Goal: Task Accomplishment & Management: Complete application form

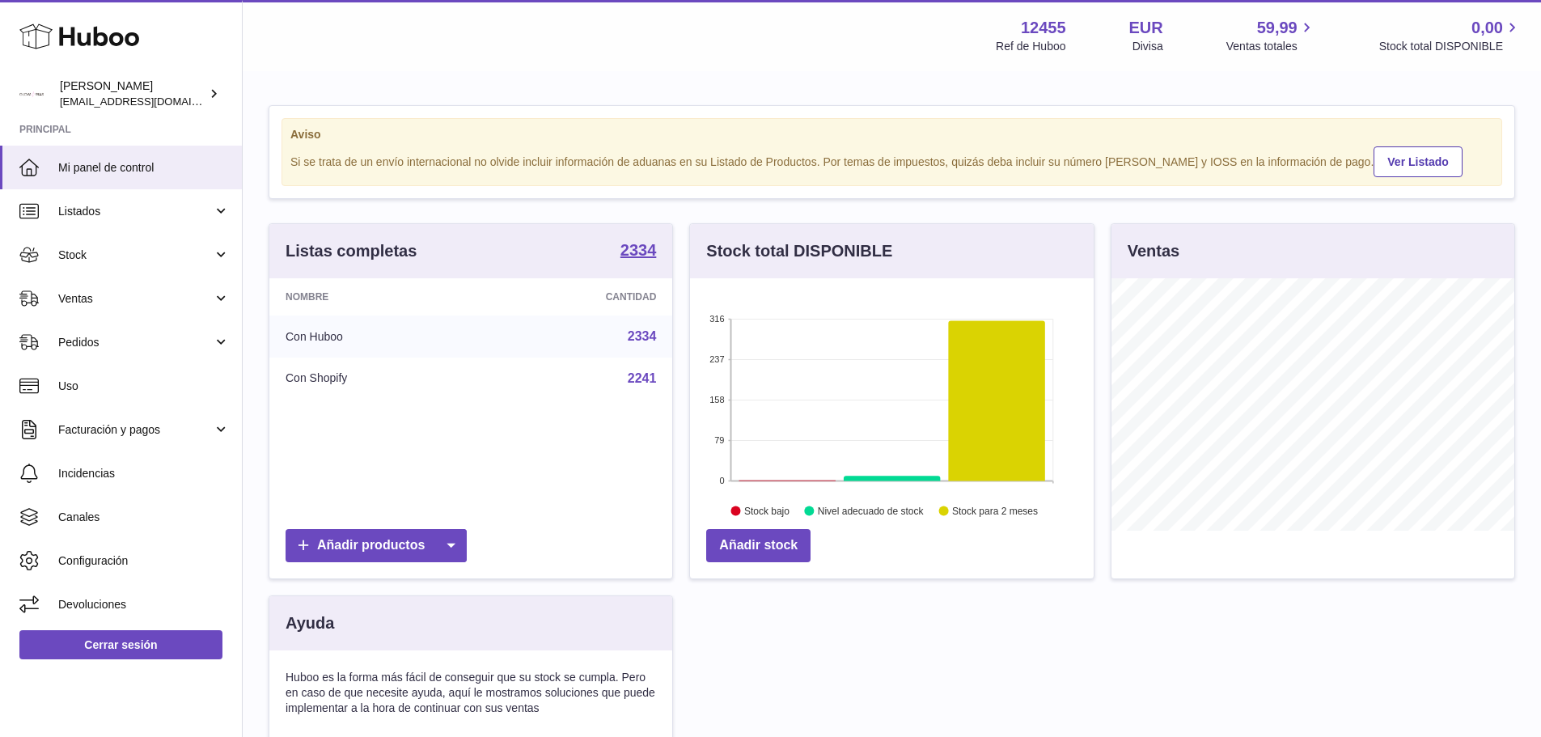
scroll to position [252, 404]
click at [112, 252] on span "Stock" at bounding box center [135, 254] width 154 height 15
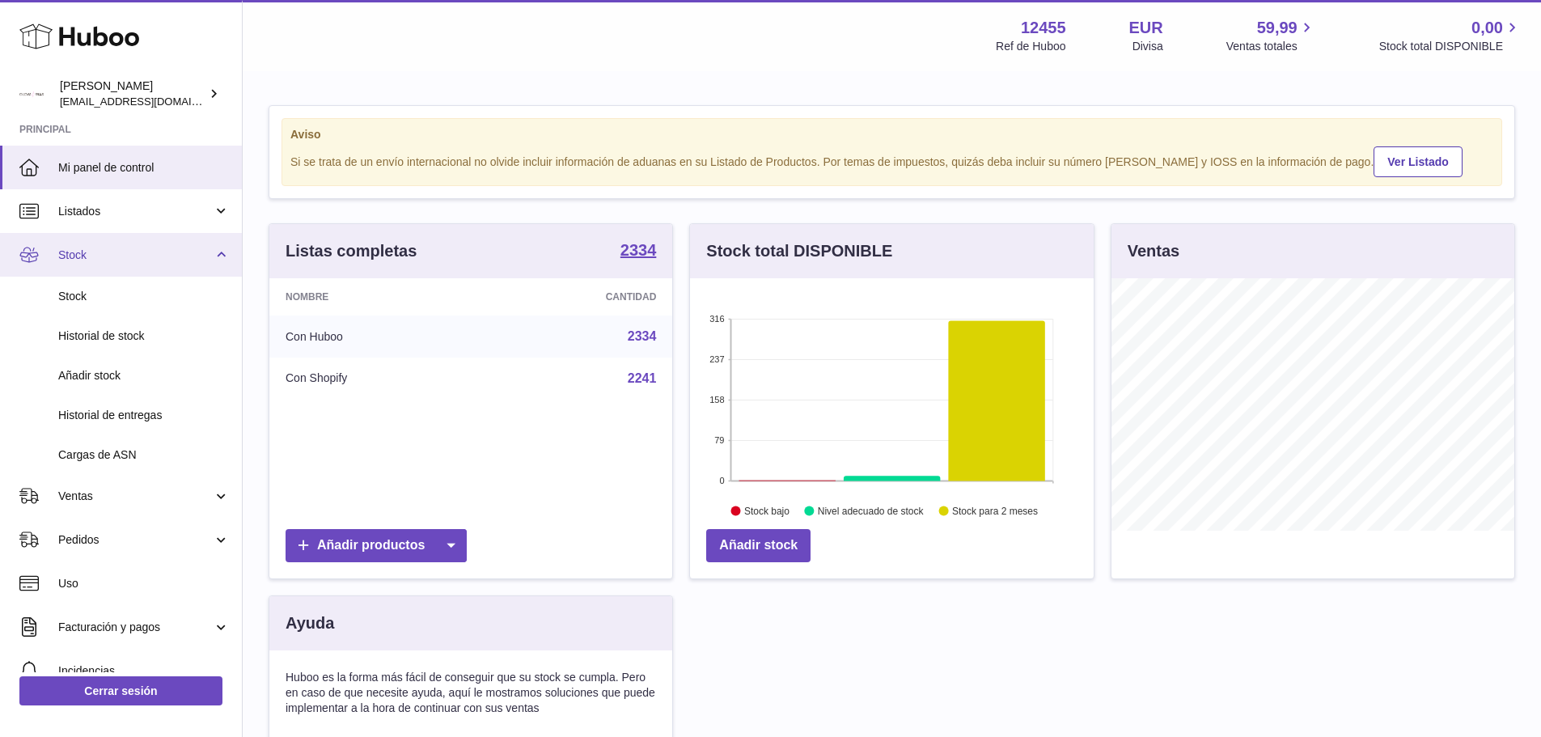
click at [112, 252] on span "Stock" at bounding box center [135, 254] width 154 height 15
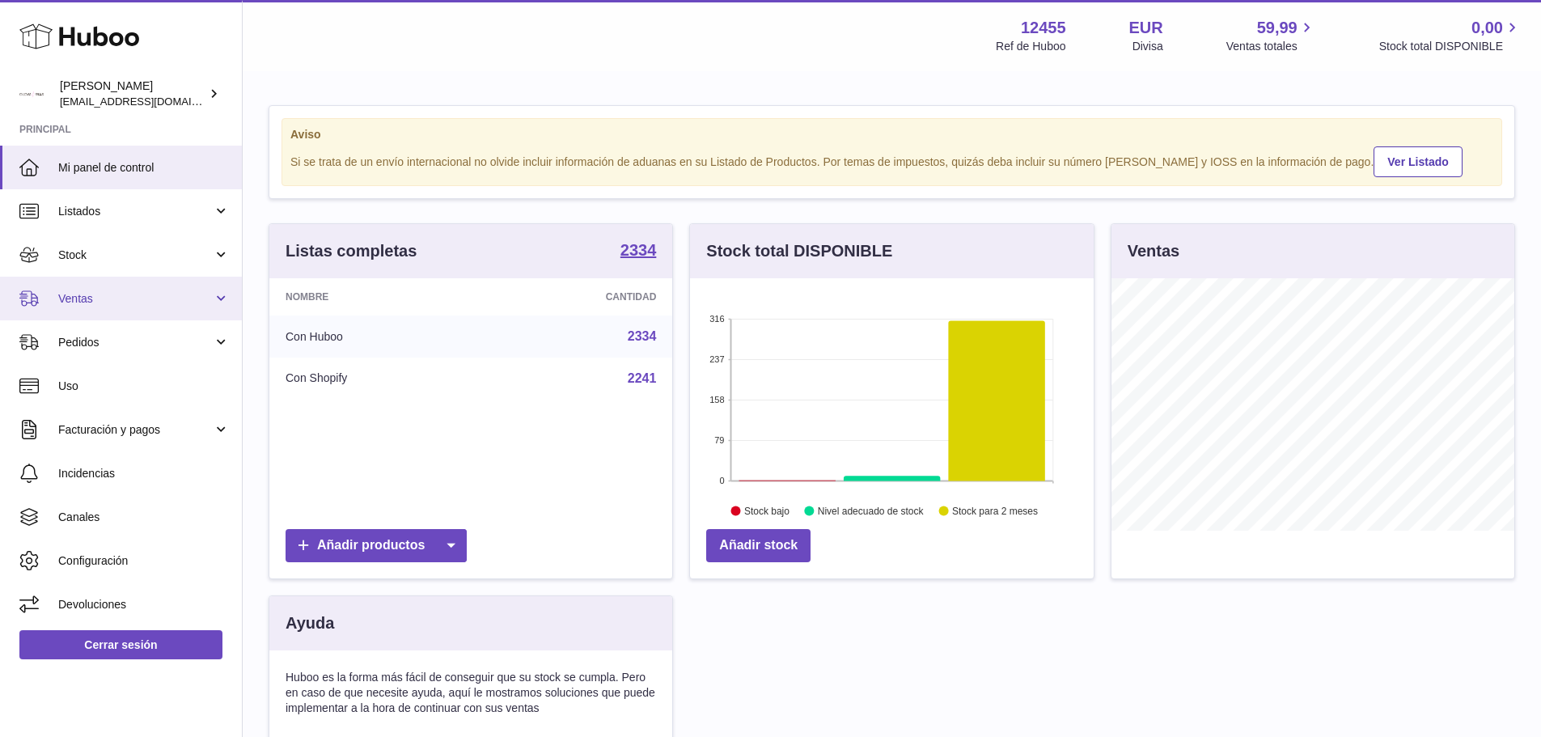
click at [134, 301] on span "Ventas" at bounding box center [135, 298] width 154 height 15
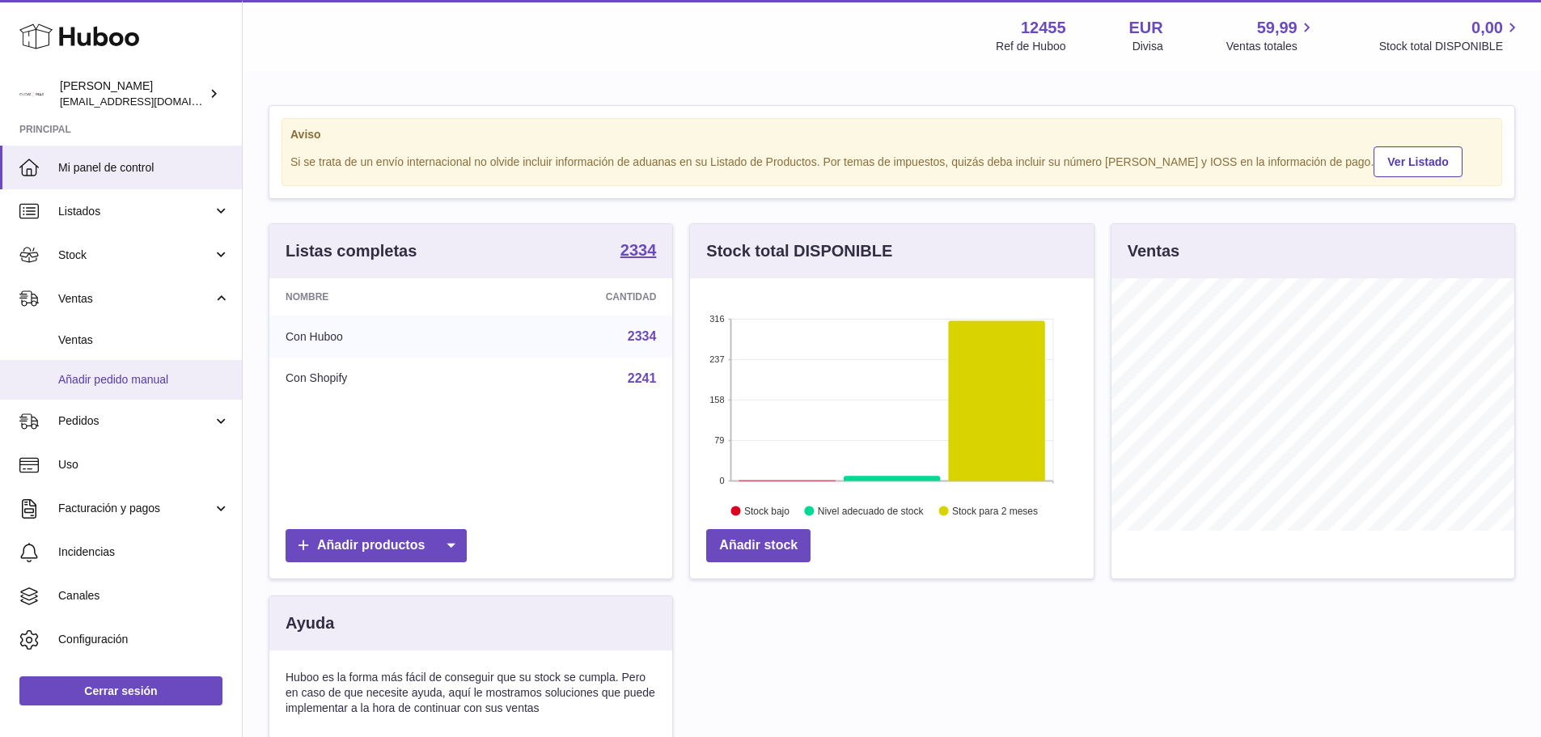
click at [107, 380] on span "Añadir pedido manual" at bounding box center [143, 379] width 171 height 15
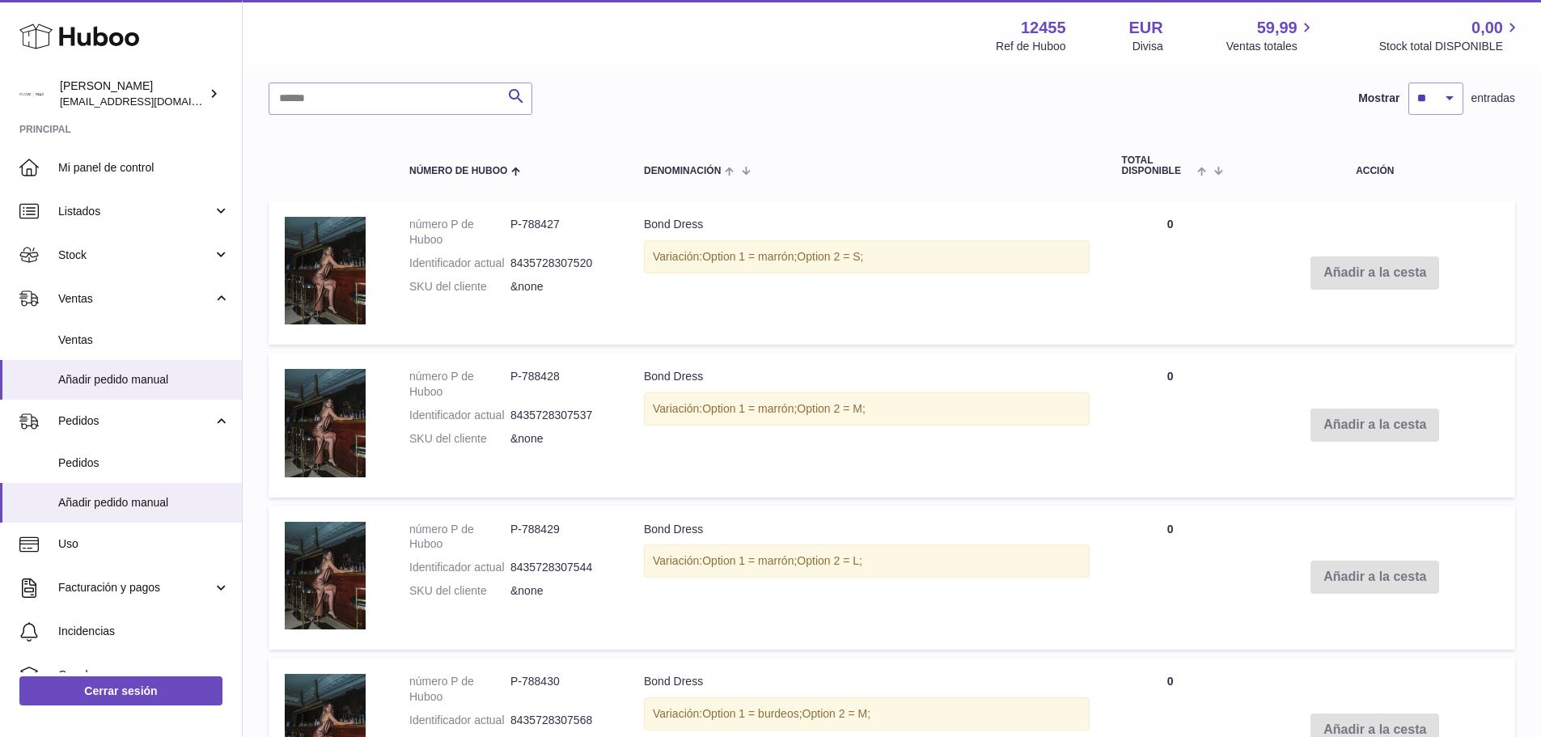
scroll to position [809, 0]
click at [387, 100] on input "text" at bounding box center [400, 96] width 264 height 32
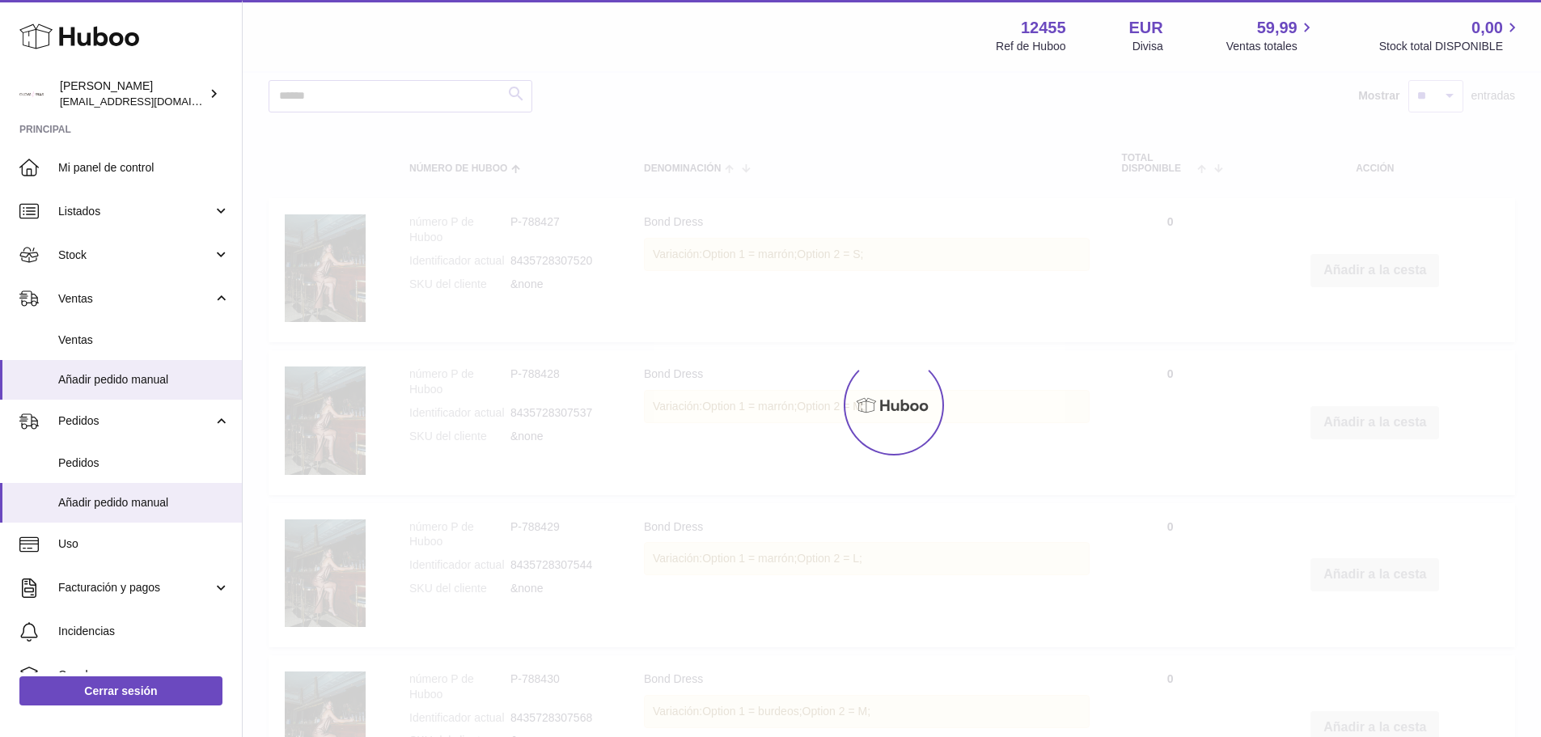
type input "******"
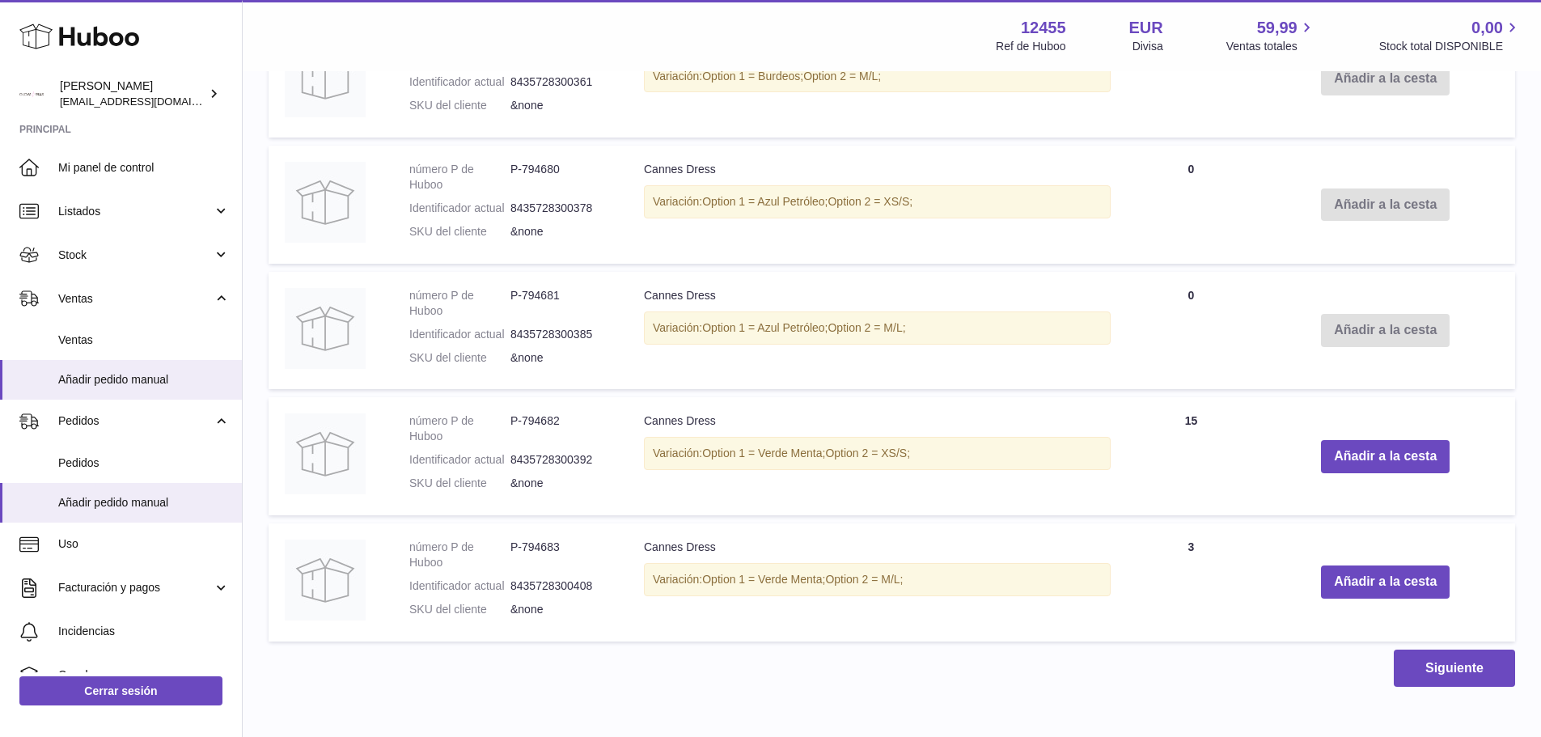
scroll to position [1190, 0]
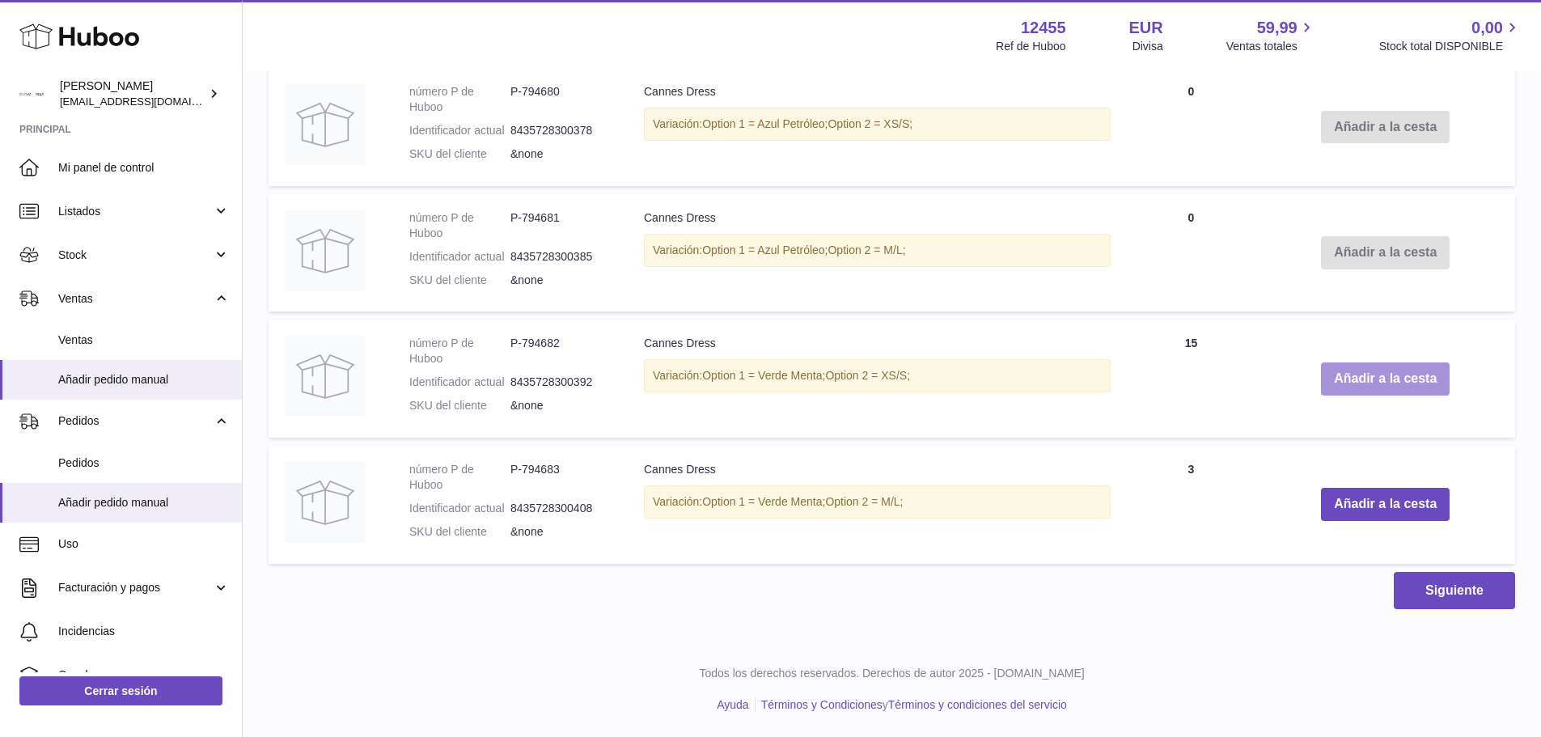
click at [1402, 378] on button "Añadir a la cesta" at bounding box center [1385, 378] width 129 height 33
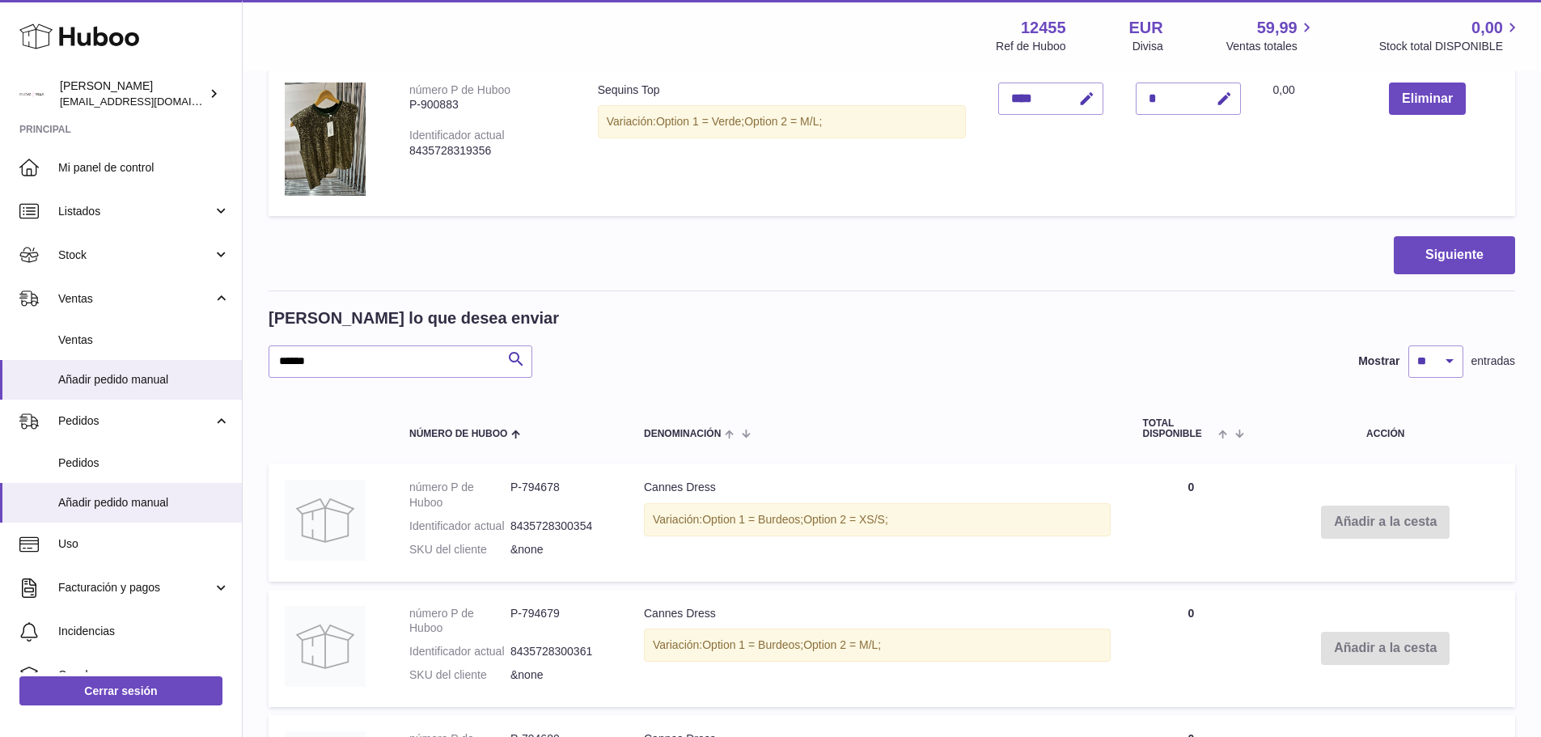
scroll to position [0, 0]
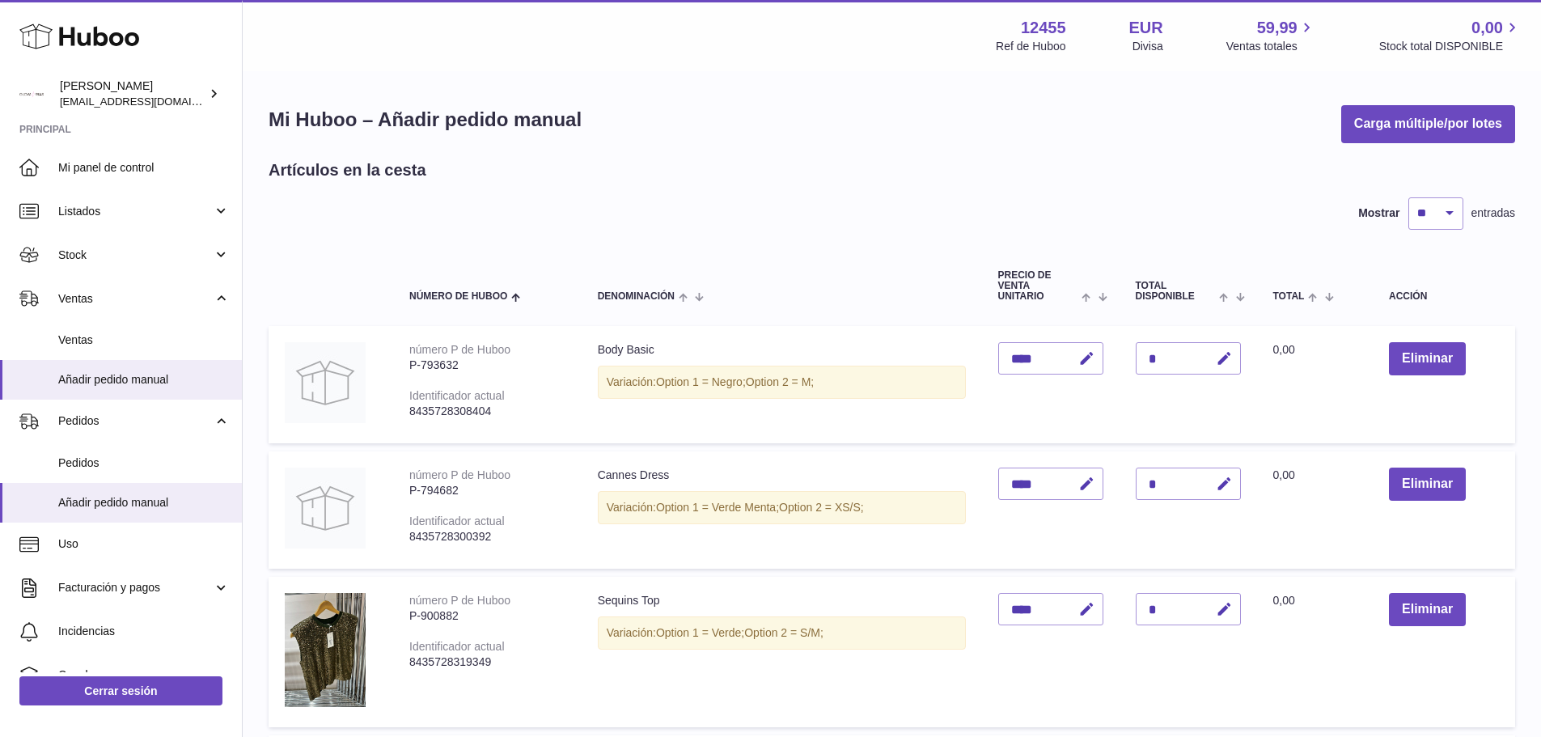
click at [1176, 474] on div "*" at bounding box center [1187, 483] width 105 height 32
click at [1235, 480] on button "button" at bounding box center [1222, 483] width 38 height 33
type input "**"
click at [1233, 476] on button "submit" at bounding box center [1222, 484] width 31 height 26
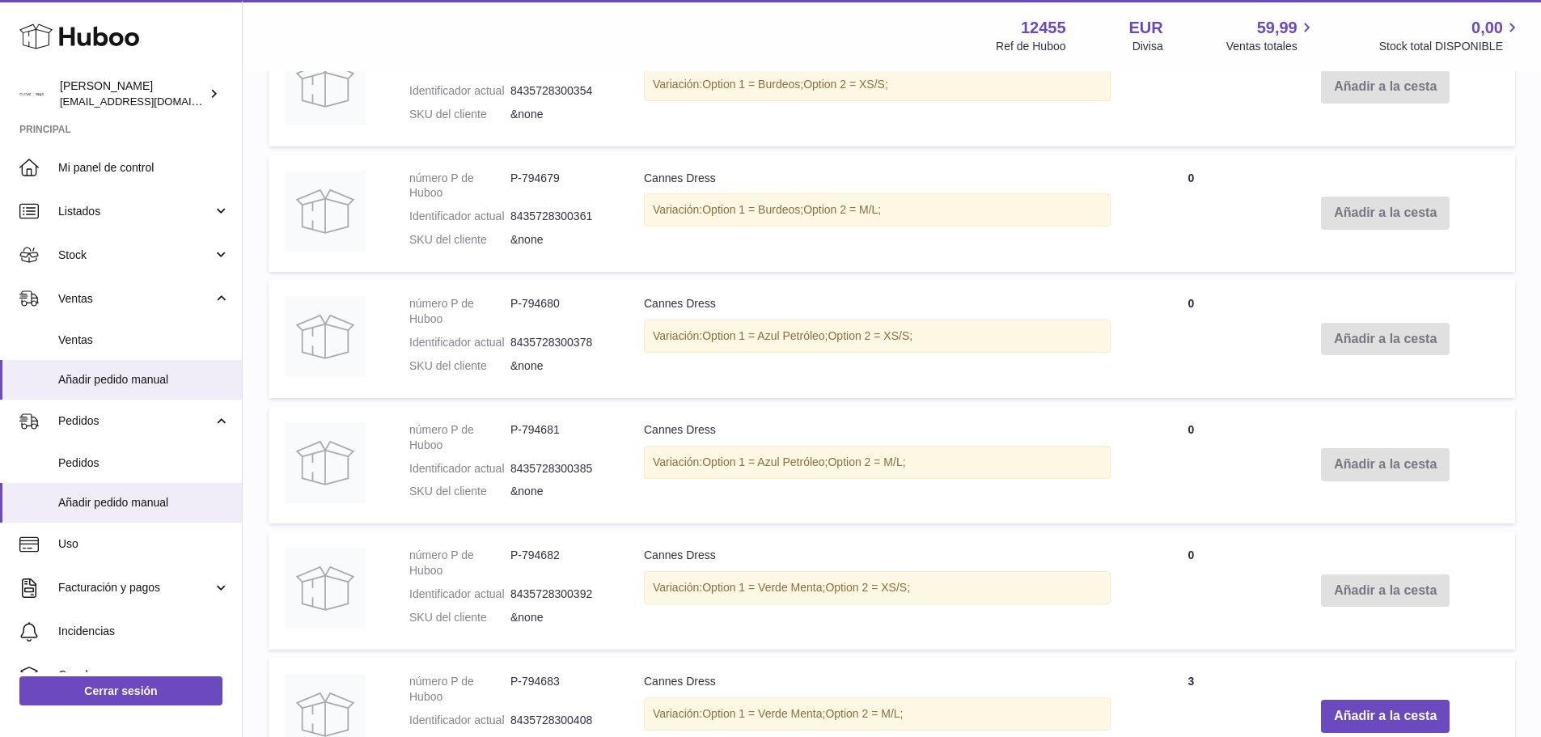
scroll to position [1213, 0]
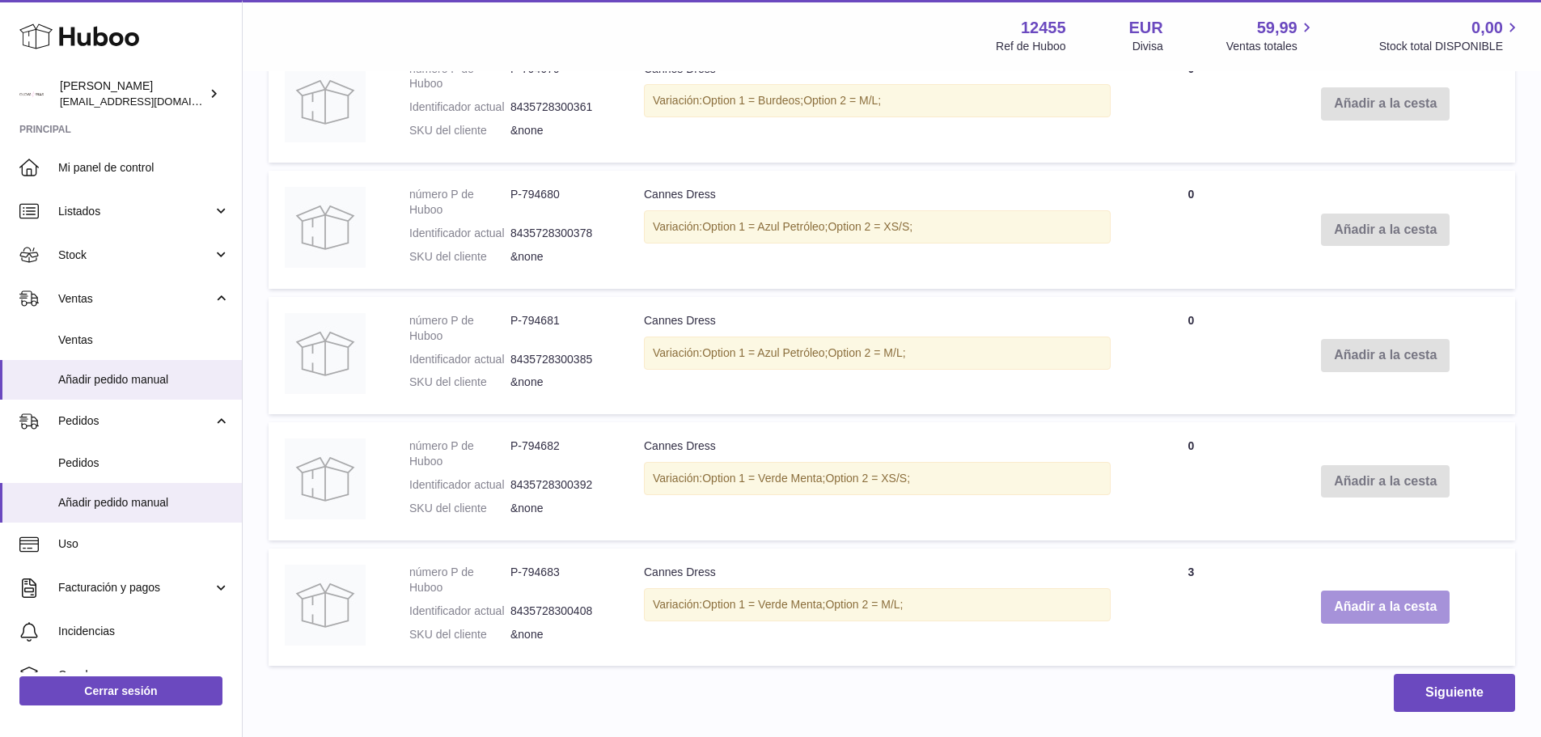
click at [1383, 612] on button "Añadir a la cesta" at bounding box center [1385, 606] width 129 height 33
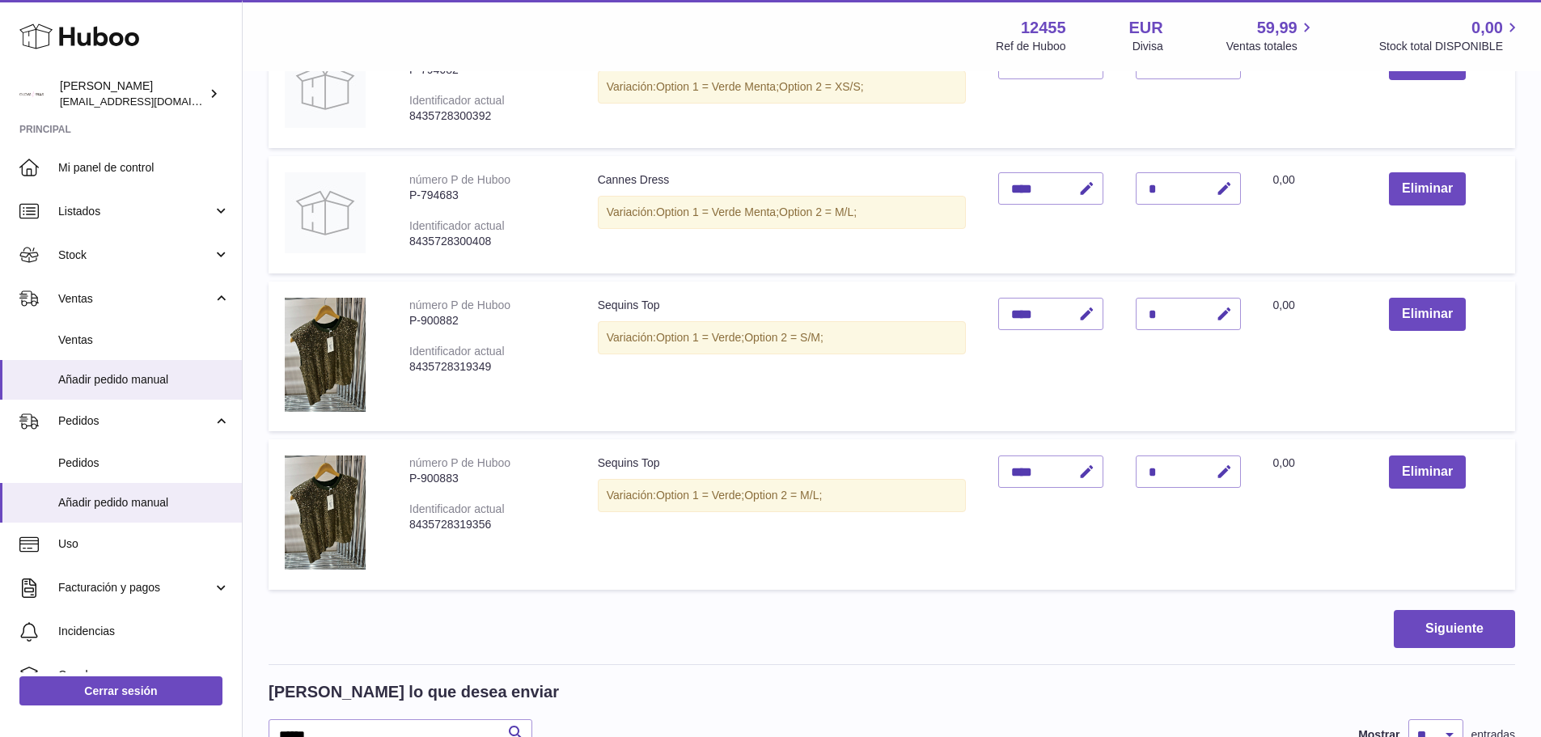
scroll to position [206, 0]
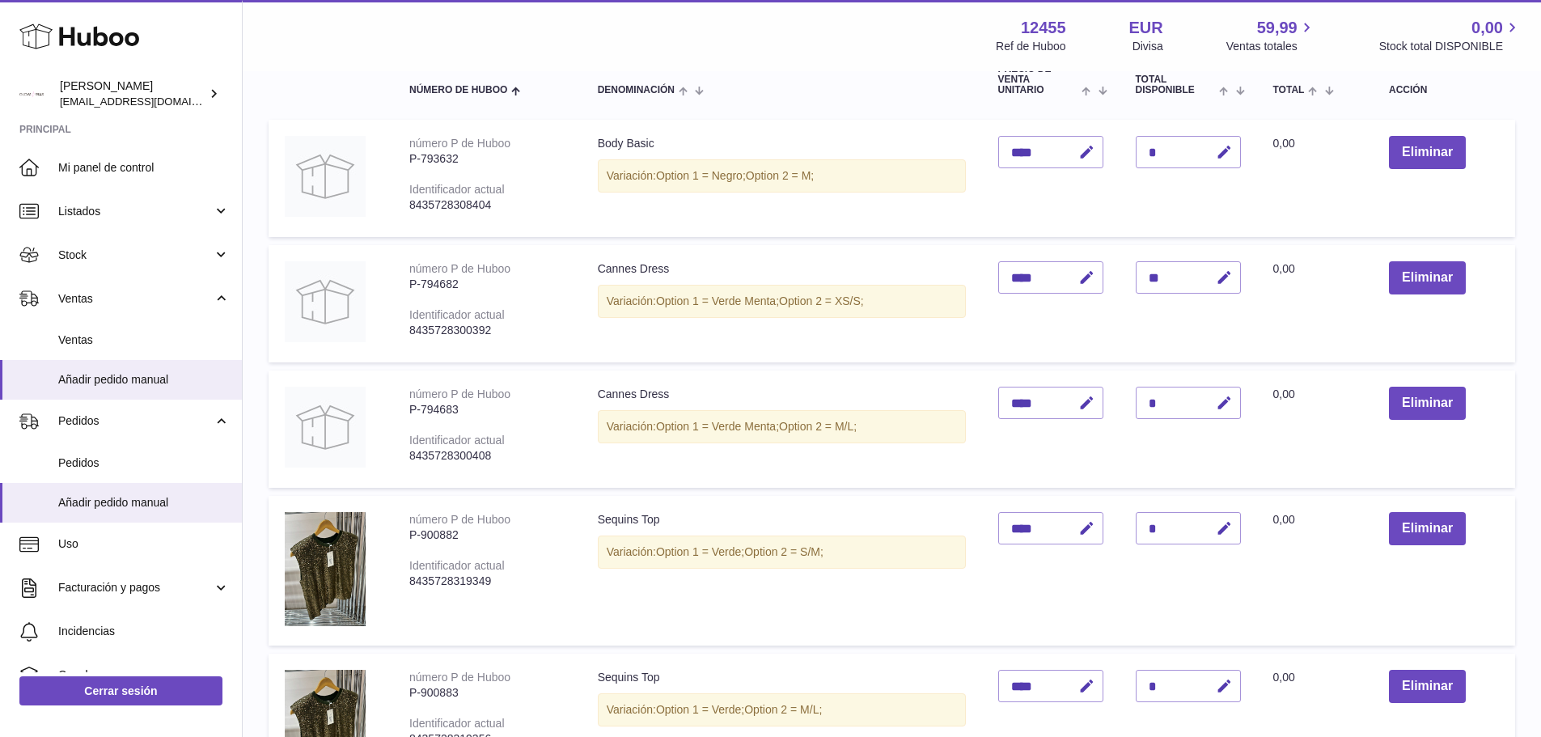
click at [1185, 415] on div "*" at bounding box center [1187, 403] width 105 height 32
click at [1186, 399] on div "*" at bounding box center [1187, 403] width 105 height 32
click at [1229, 401] on icon "button" at bounding box center [1224, 403] width 17 height 17
type input "*"
click at [1229, 406] on icon "submit" at bounding box center [1224, 402] width 15 height 15
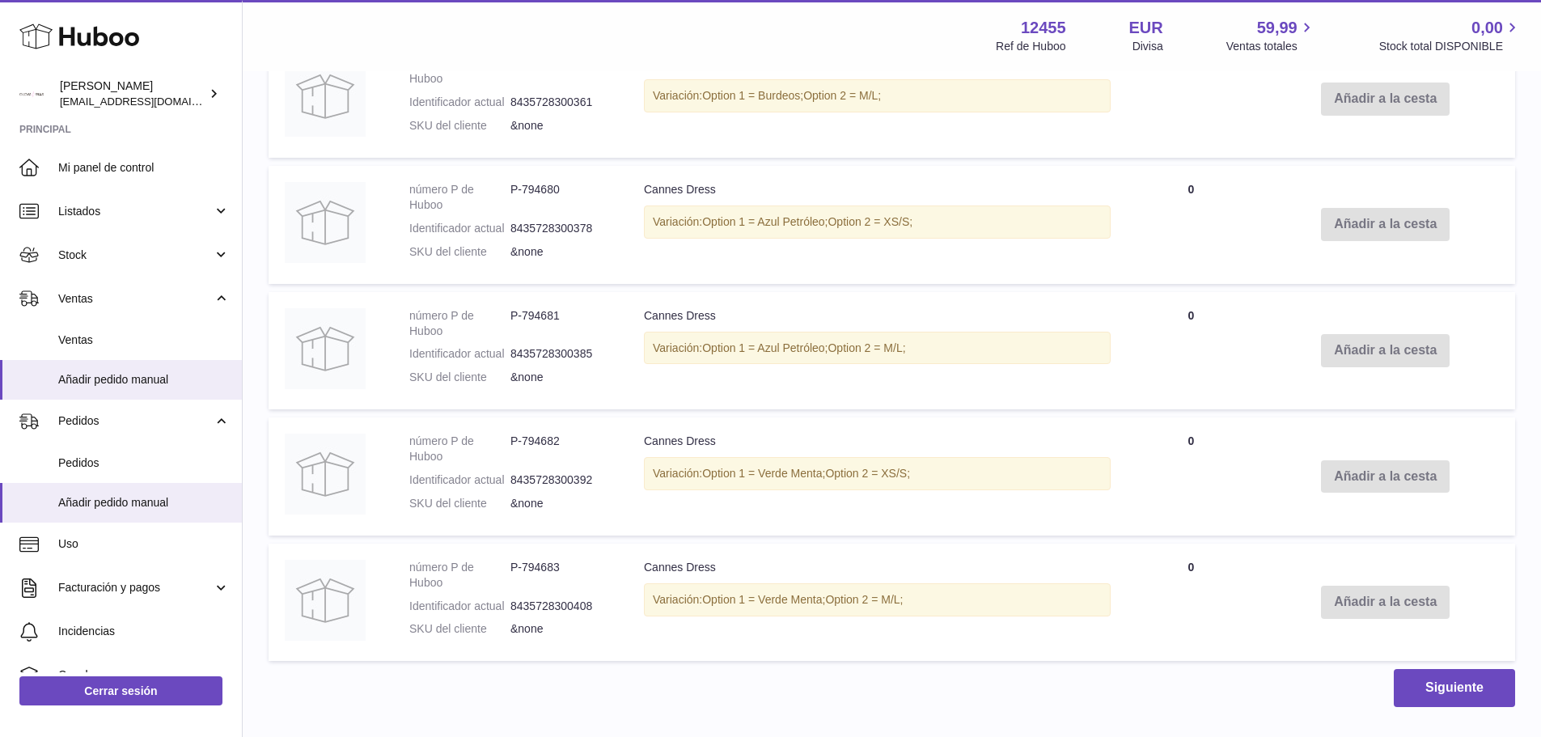
scroll to position [1419, 0]
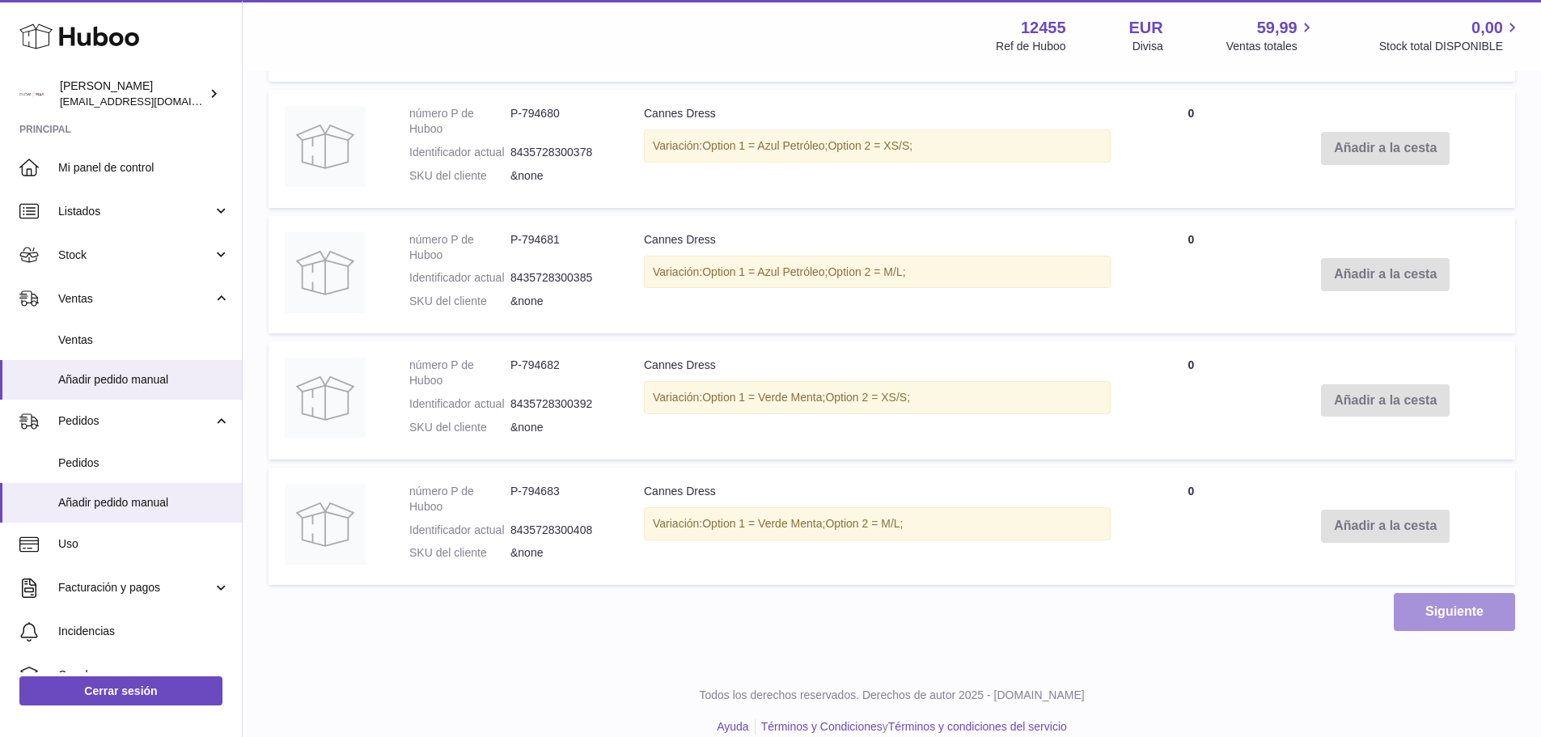
click at [1490, 613] on button "Siguiente" at bounding box center [1453, 612] width 121 height 38
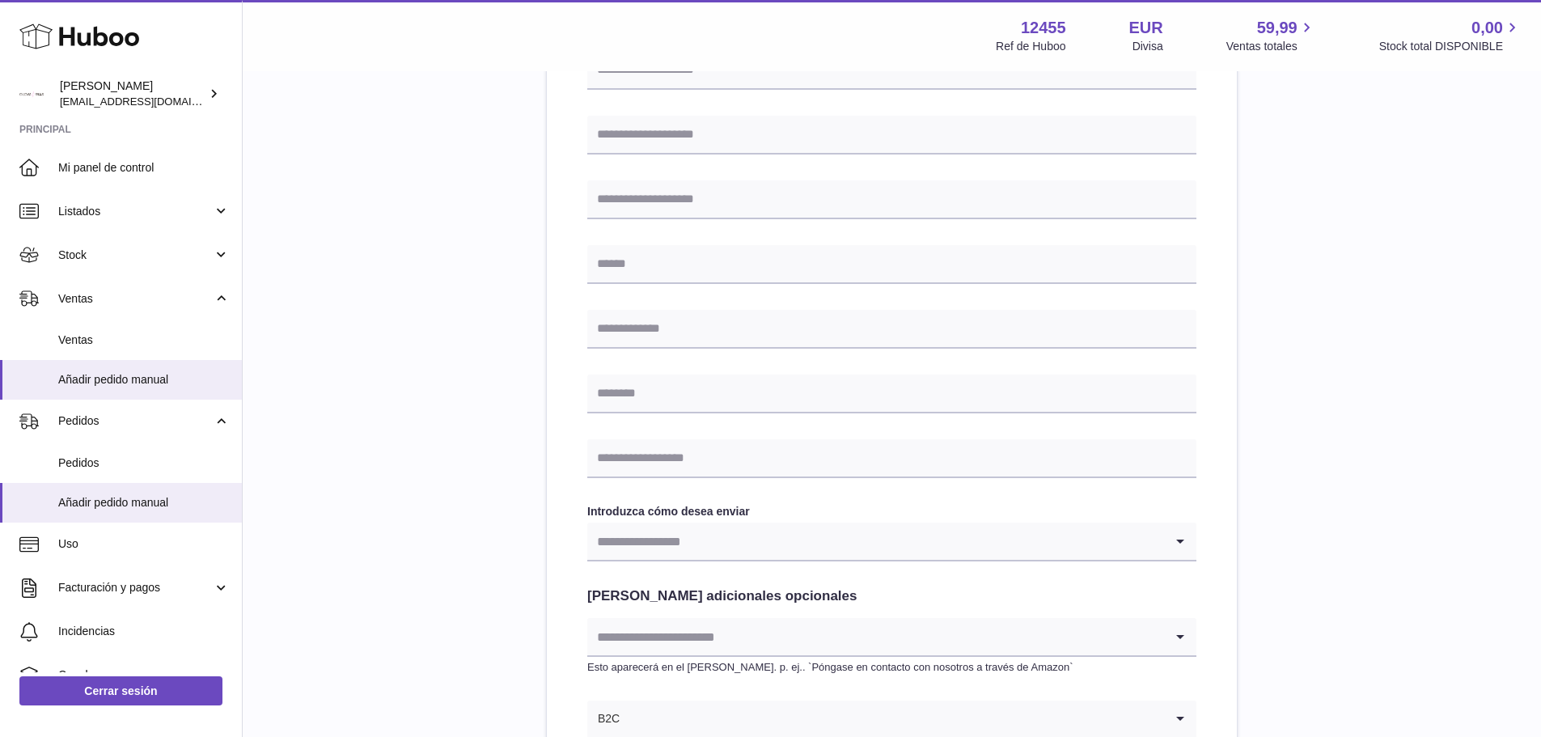
scroll to position [677, 0]
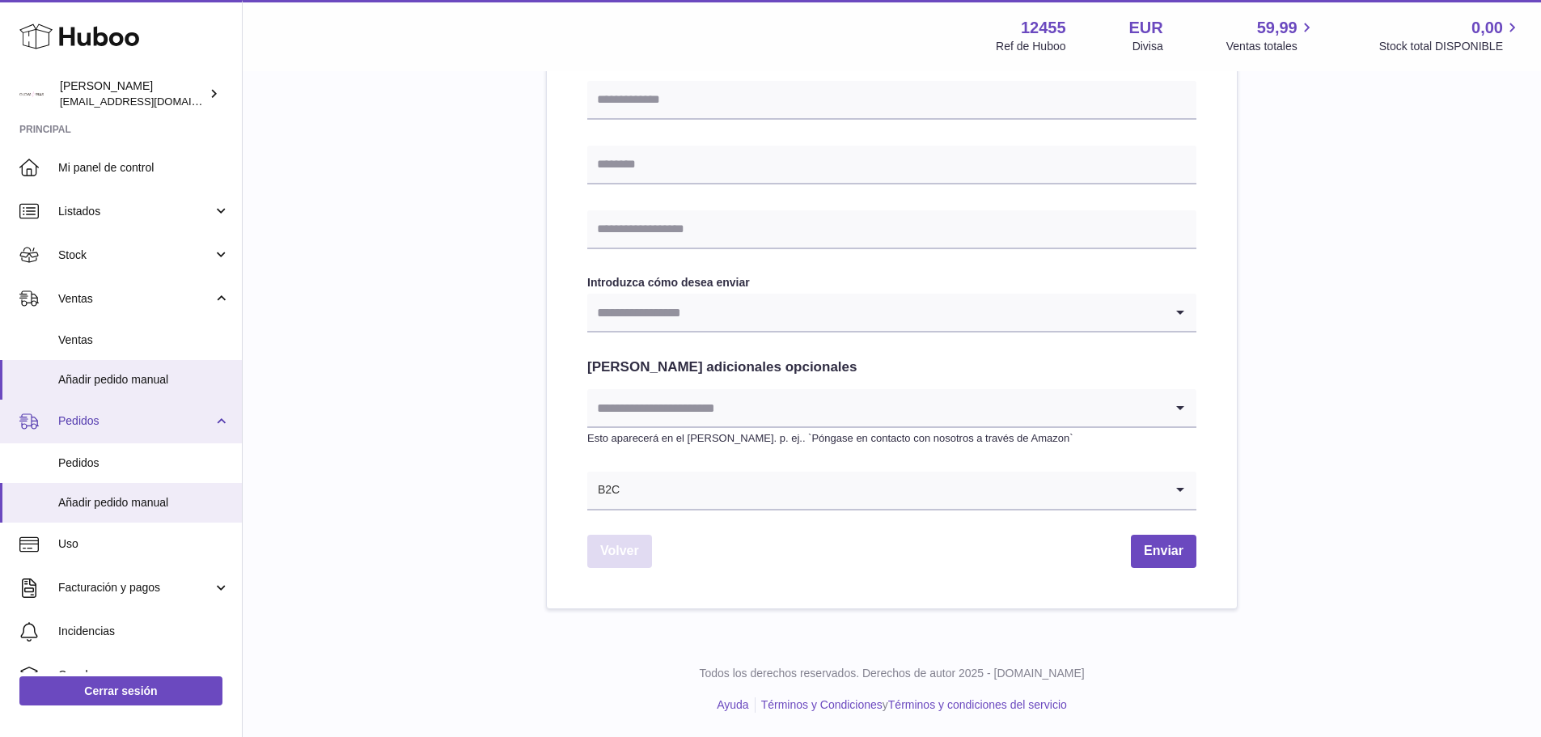
drag, startPoint x: 615, startPoint y: 546, endPoint x: 238, endPoint y: 416, distance: 399.5
click at [615, 546] on link "Volver" at bounding box center [619, 551] width 65 height 33
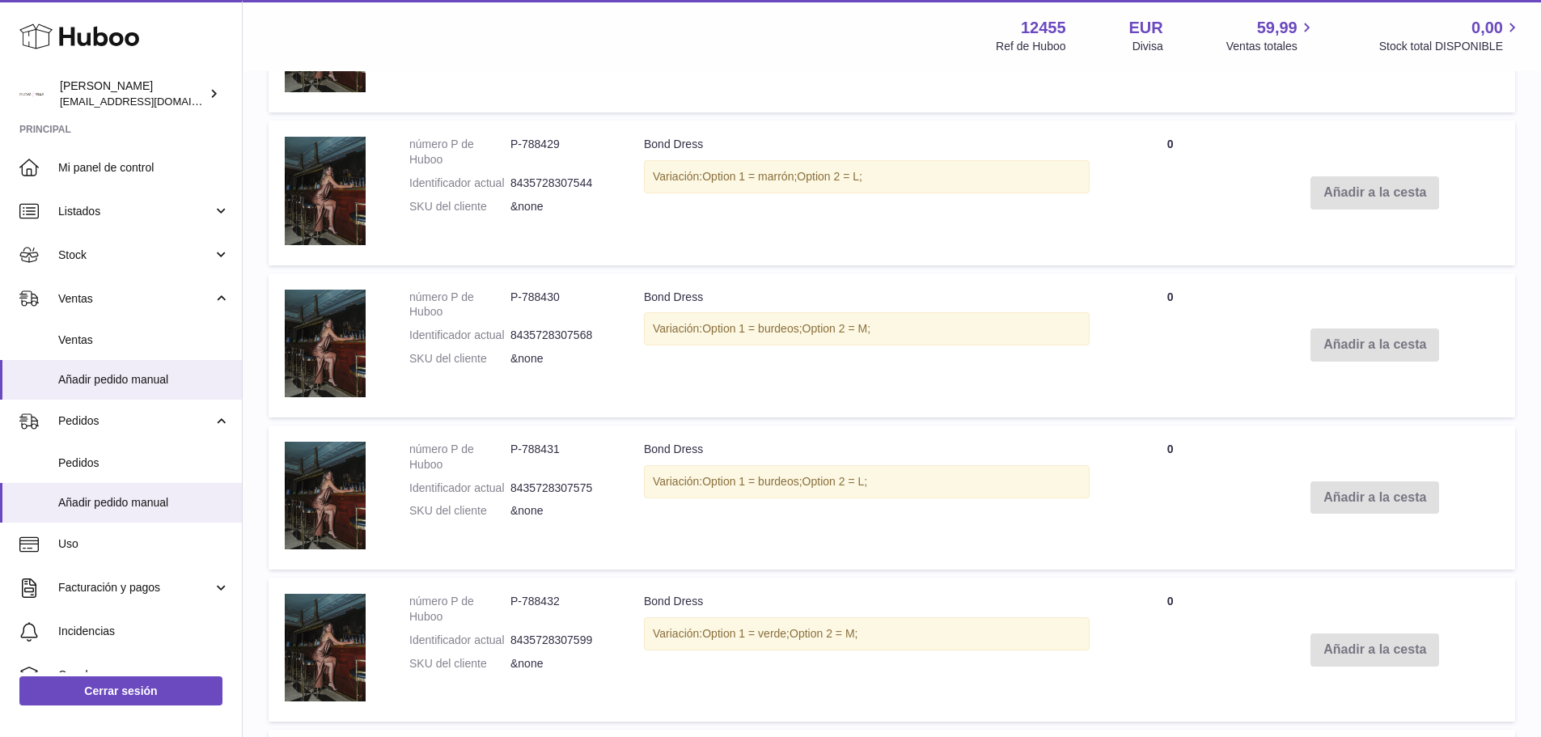
scroll to position [2250, 0]
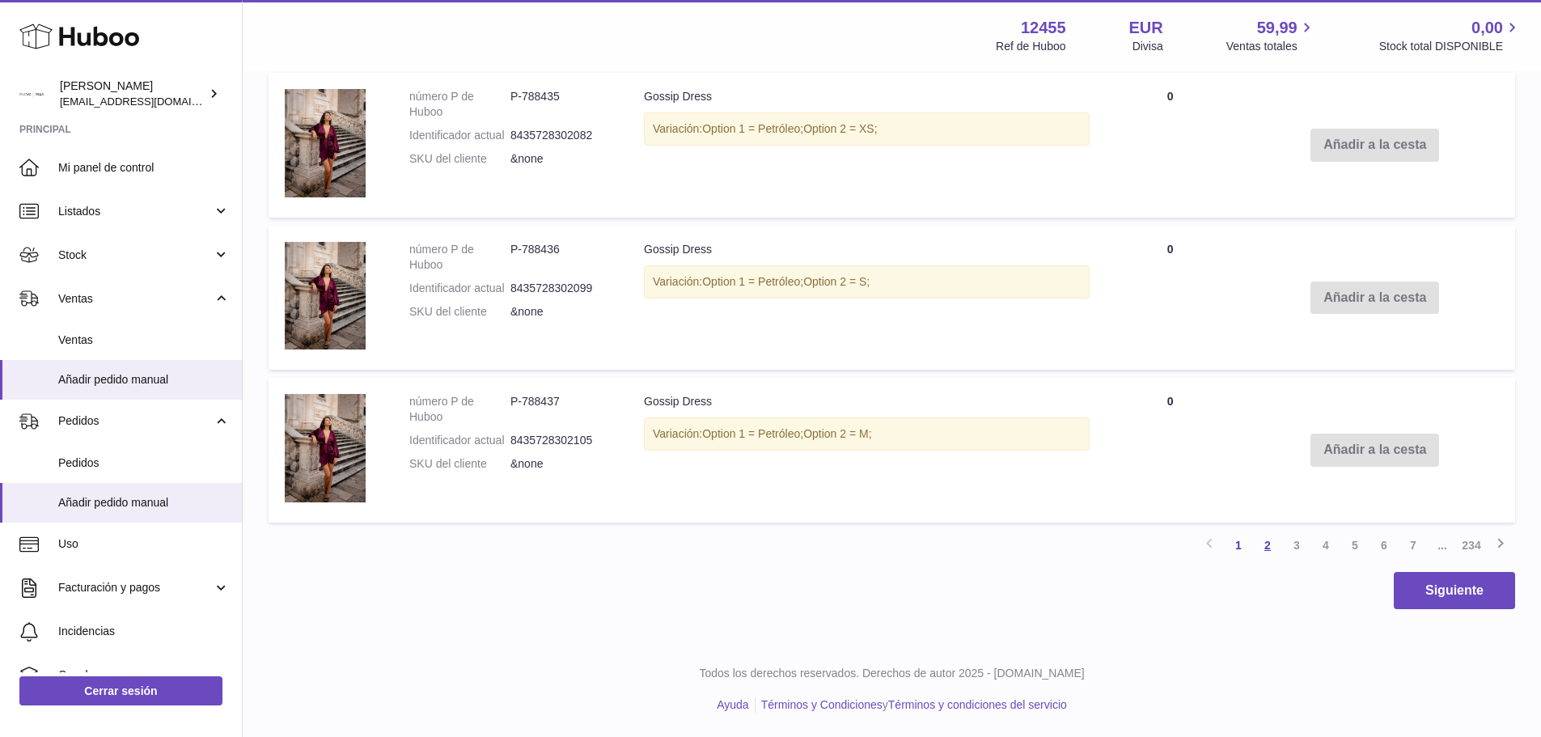
click at [1257, 549] on link "2" at bounding box center [1267, 545] width 29 height 29
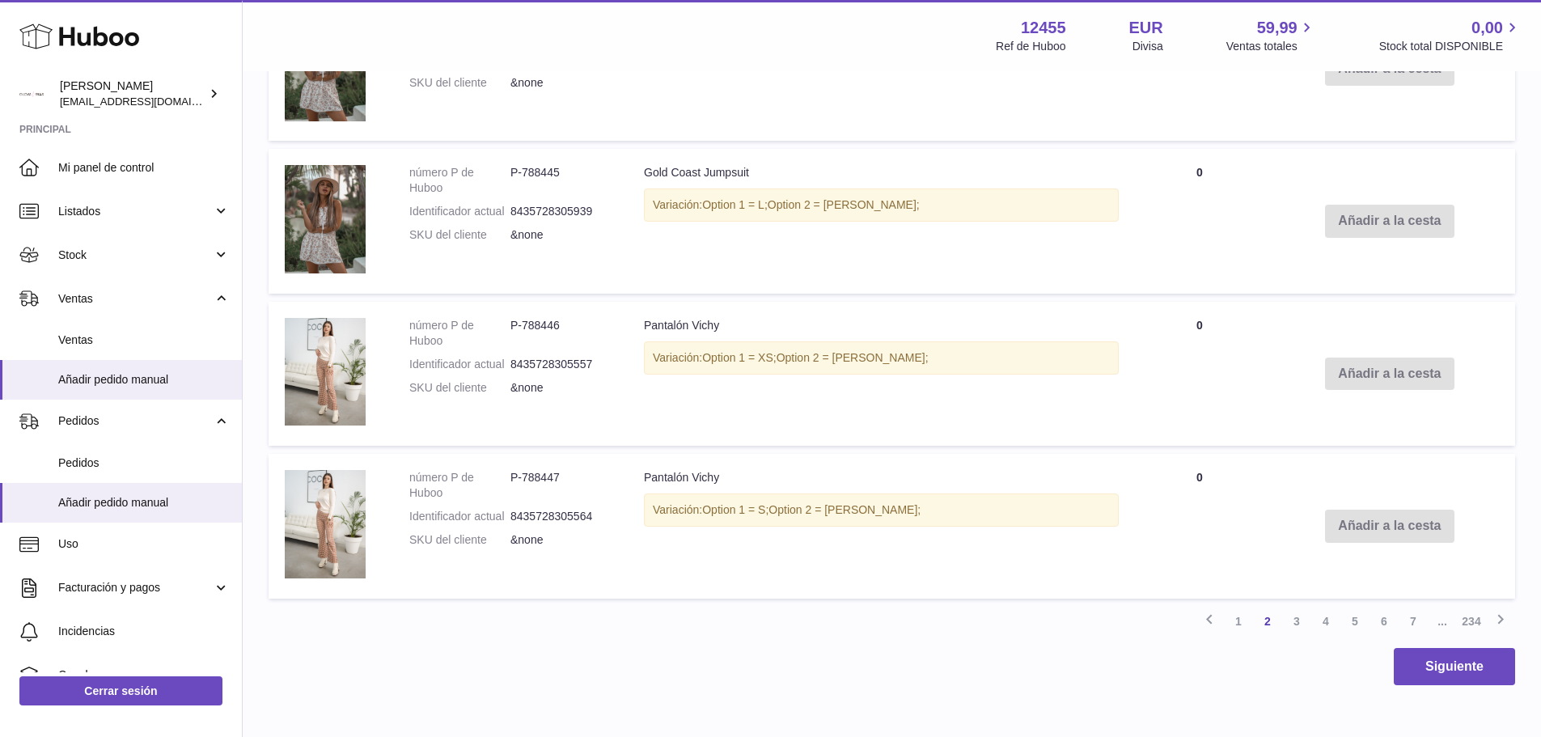
scroll to position [2251, 0]
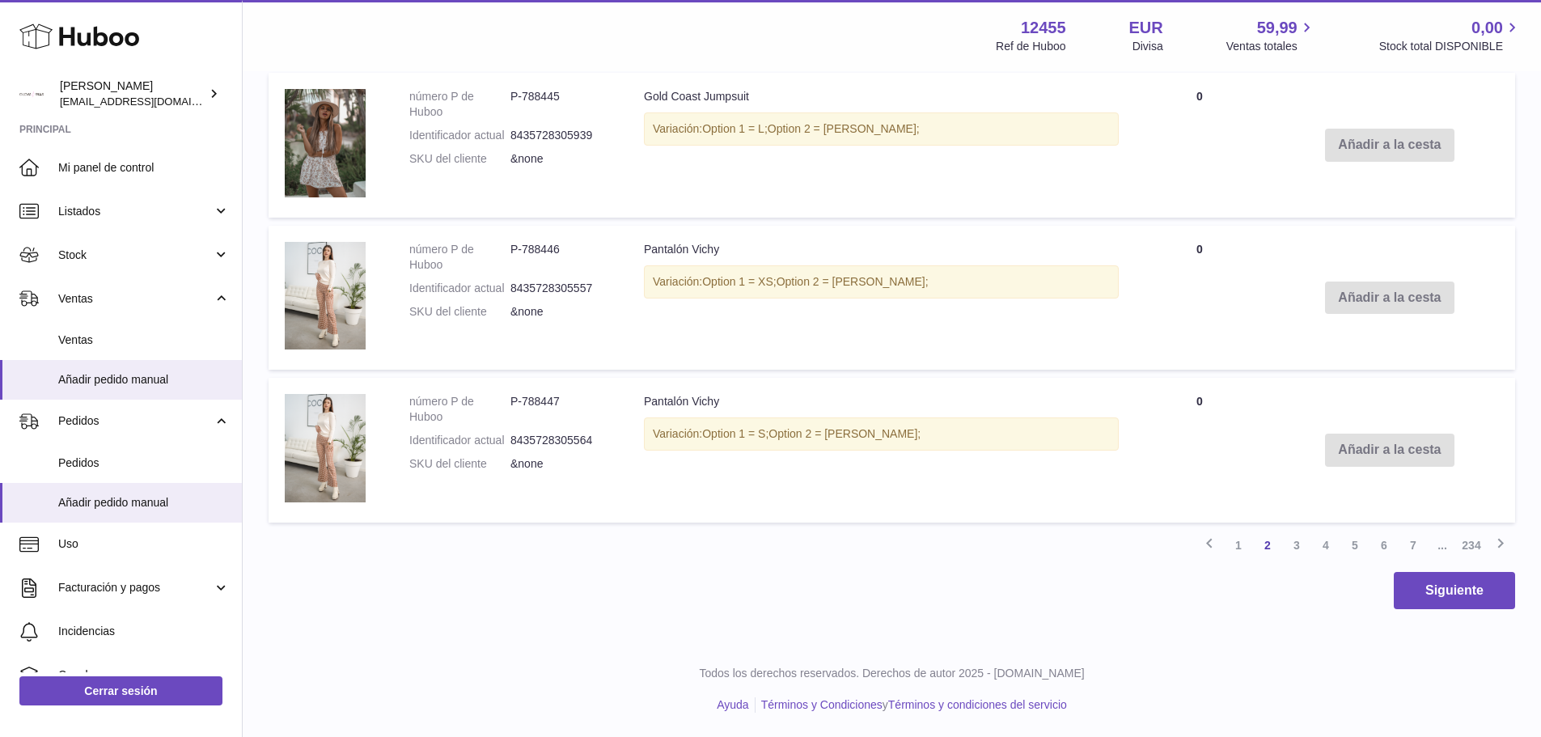
drag, startPoint x: 1302, startPoint y: 545, endPoint x: 1163, endPoint y: 497, distance: 147.1
click at [1302, 546] on link "3" at bounding box center [1296, 545] width 29 height 29
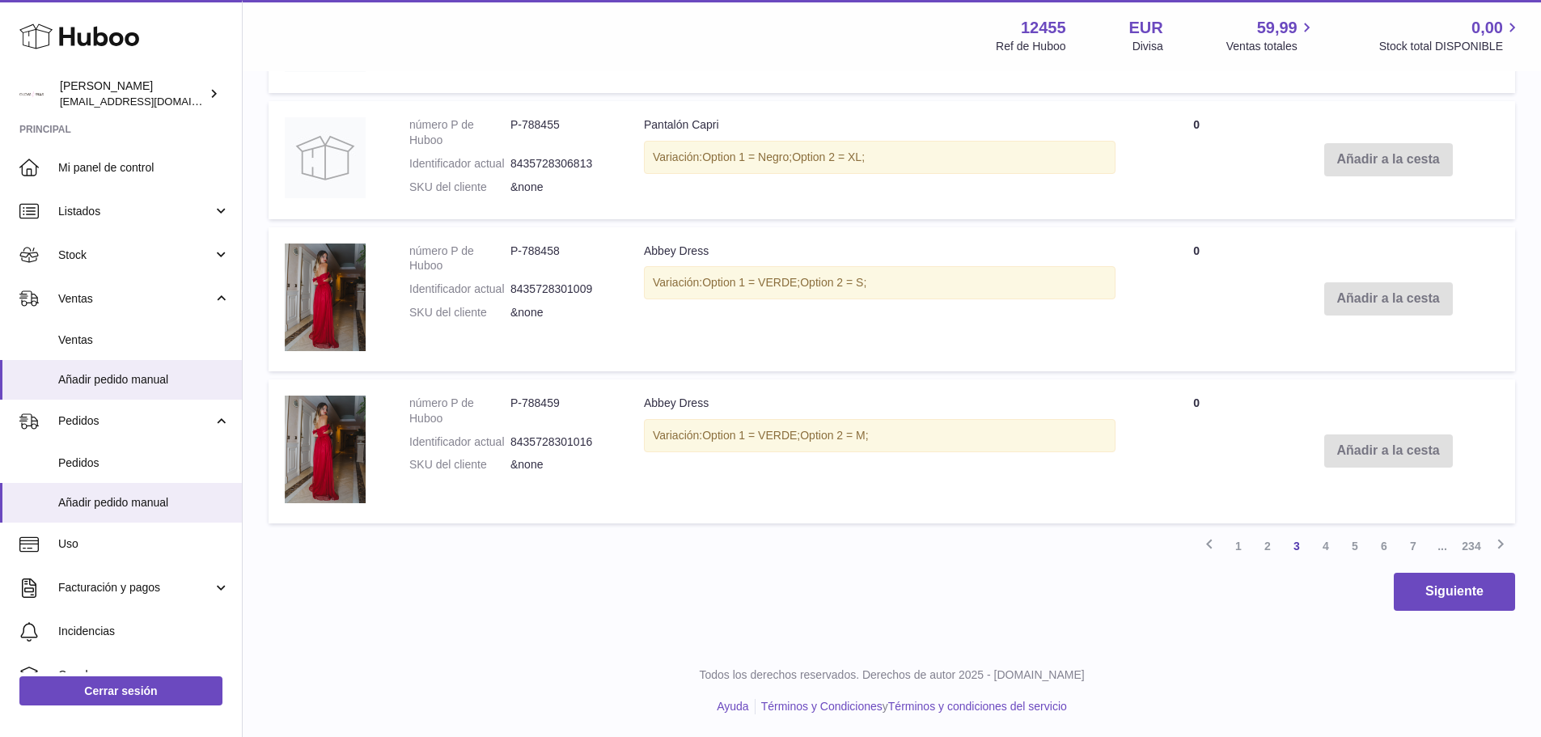
scroll to position [2118, 0]
click at [1322, 544] on link "4" at bounding box center [1325, 544] width 29 height 29
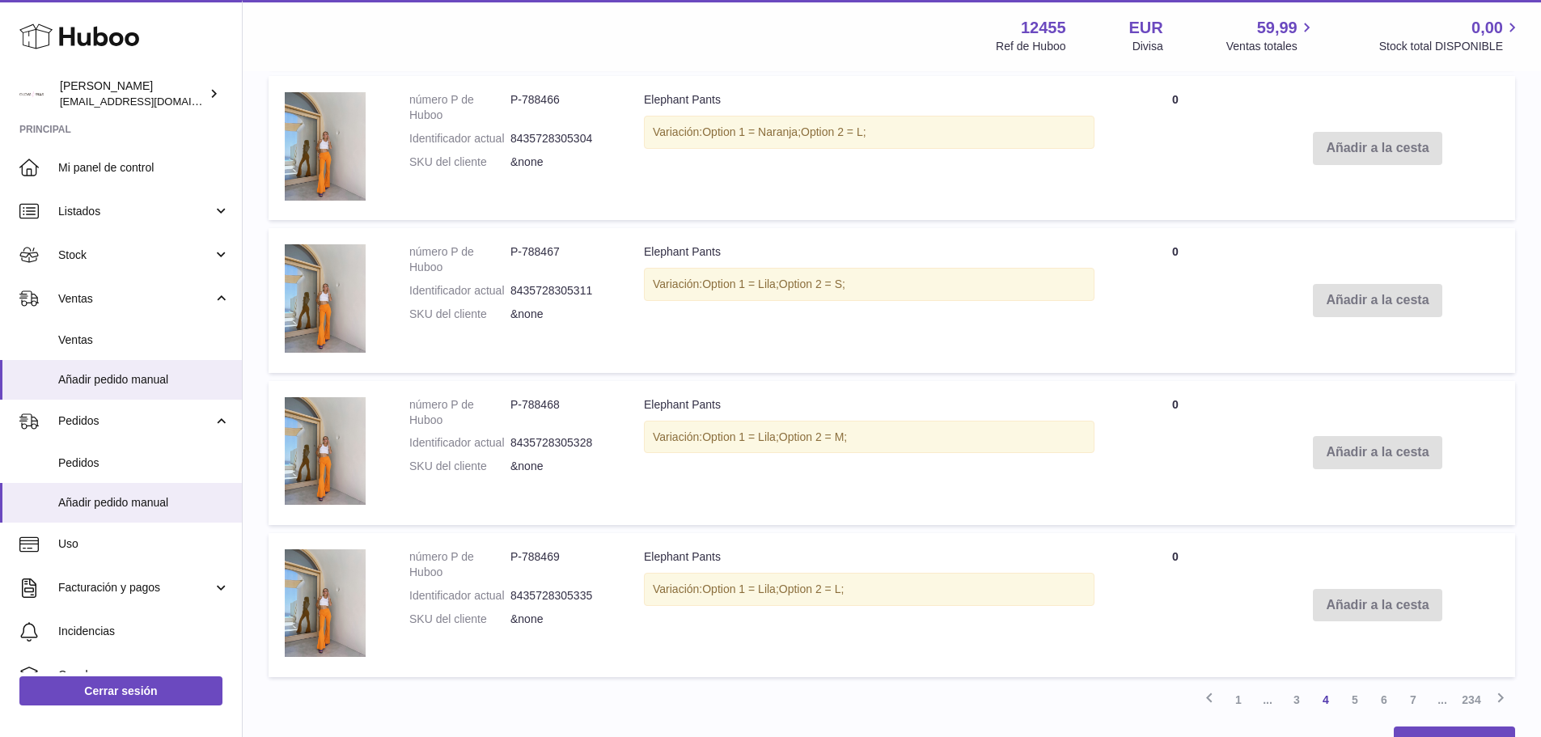
scroll to position [2250, 0]
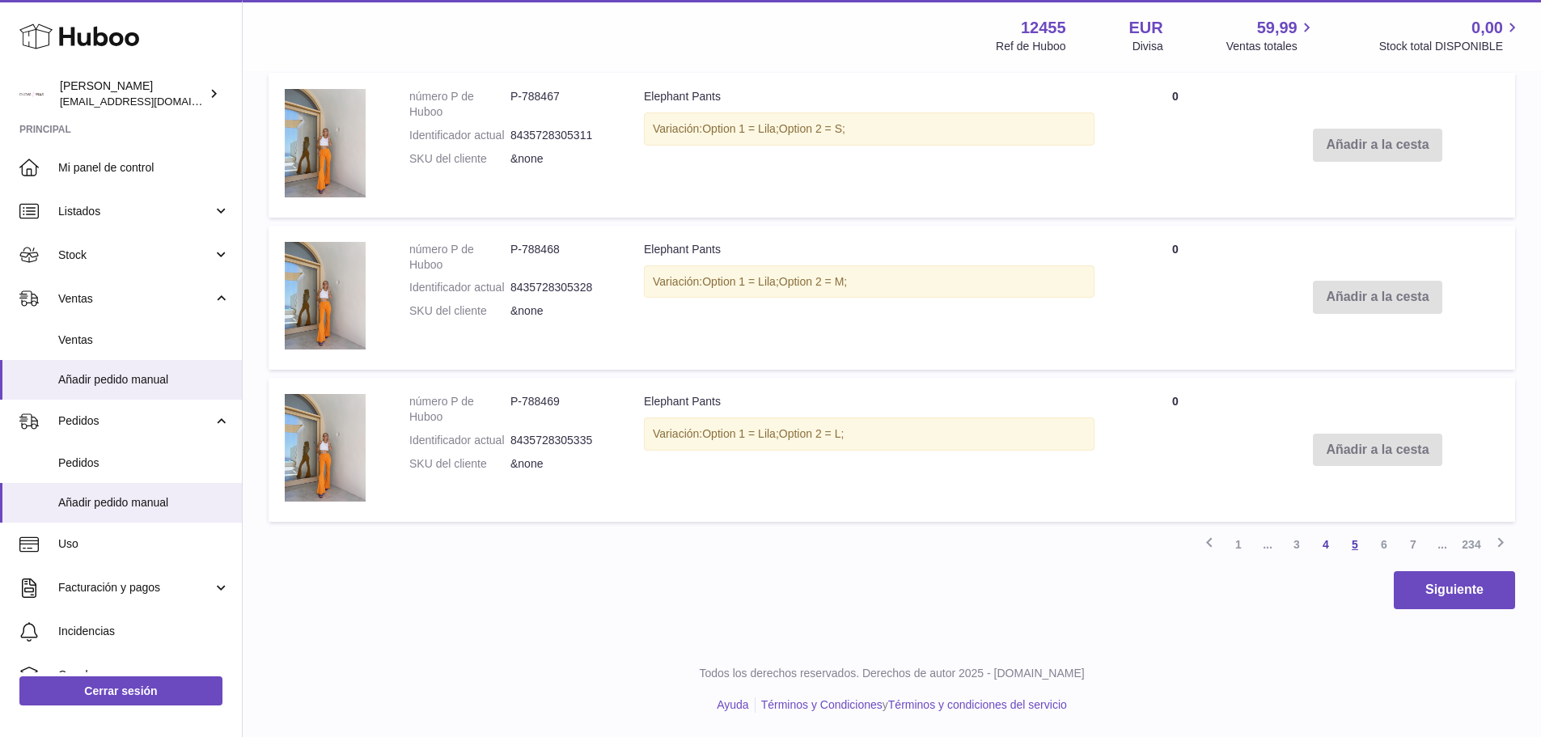
click at [1355, 549] on link "5" at bounding box center [1354, 544] width 29 height 29
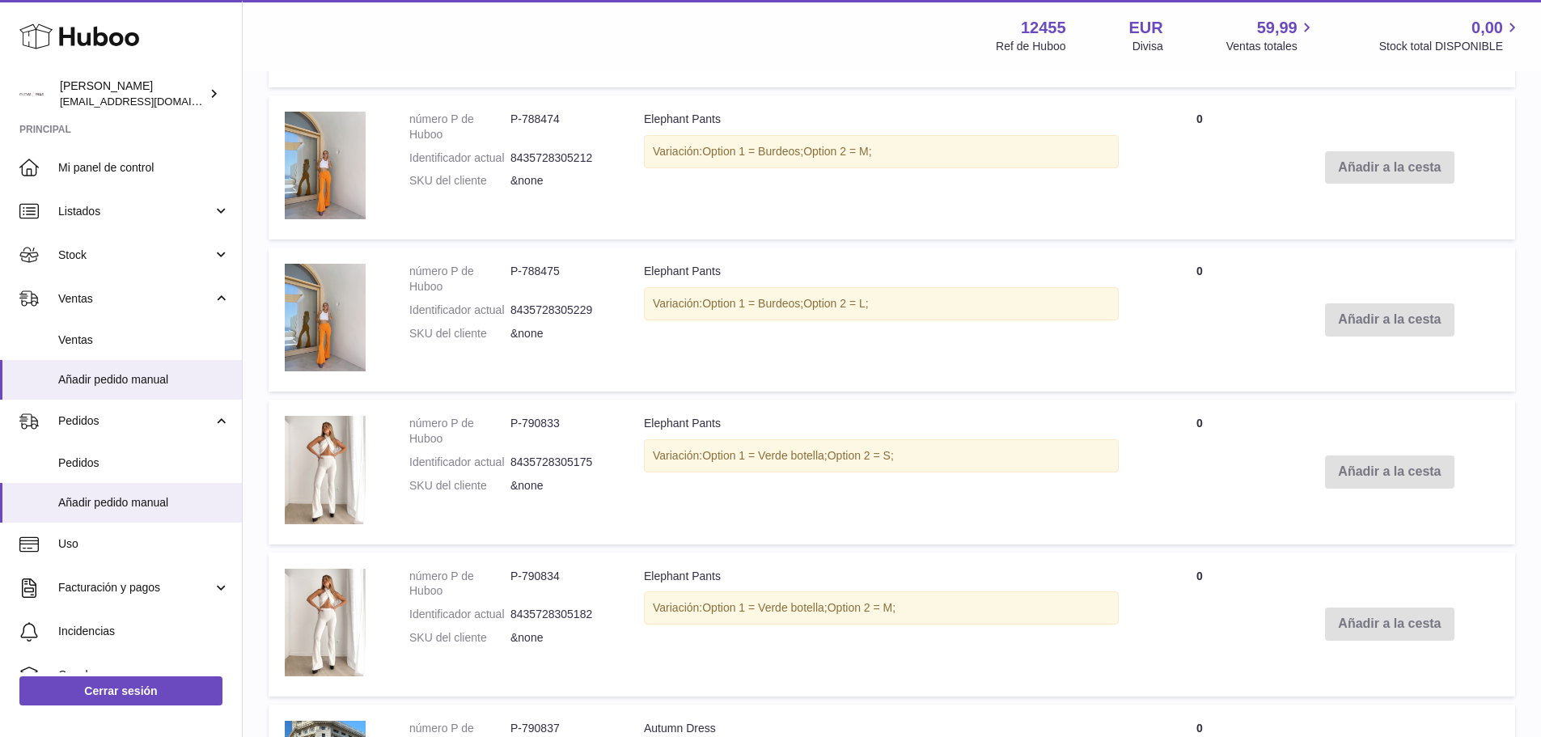
scroll to position [2250, 0]
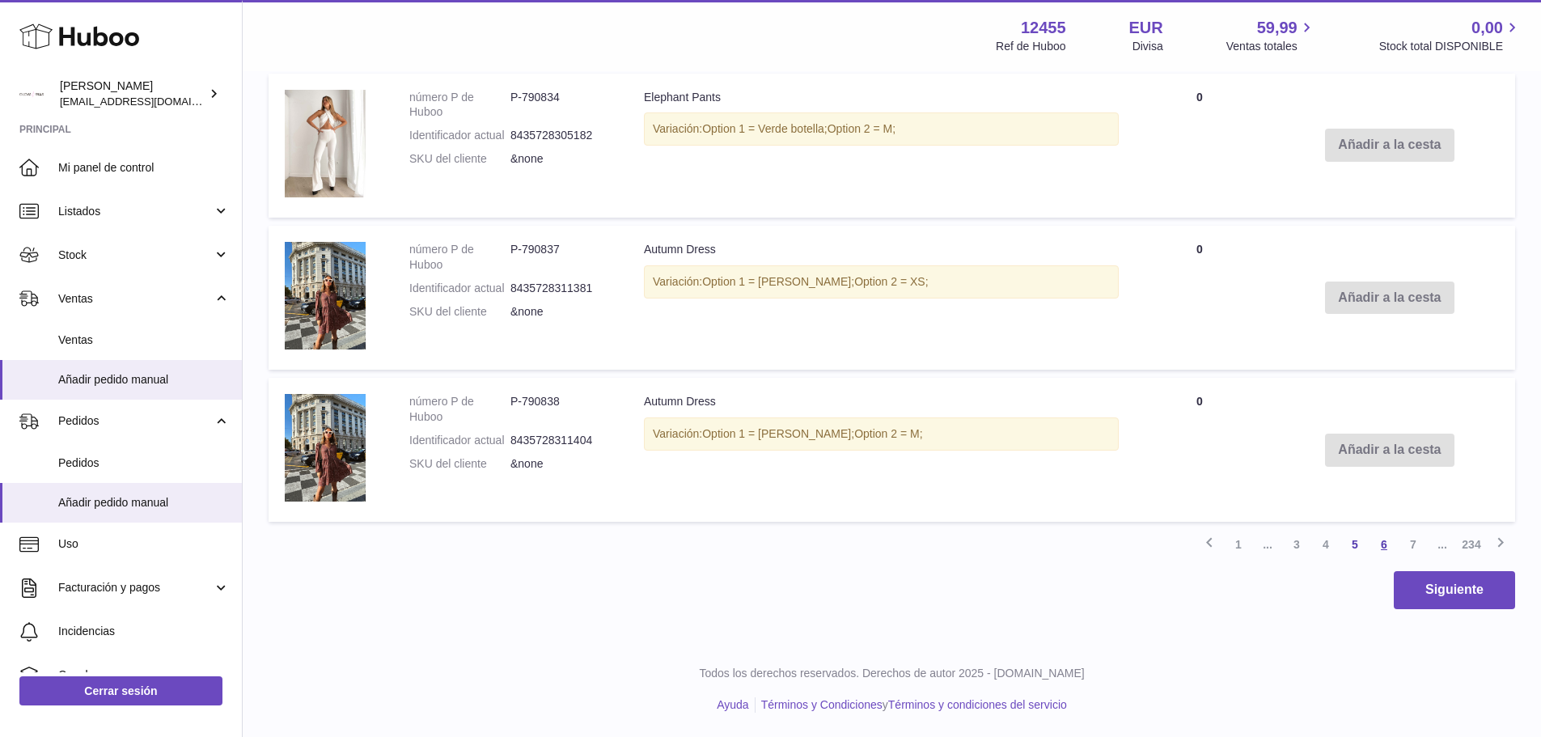
click at [1387, 543] on link "6" at bounding box center [1383, 544] width 29 height 29
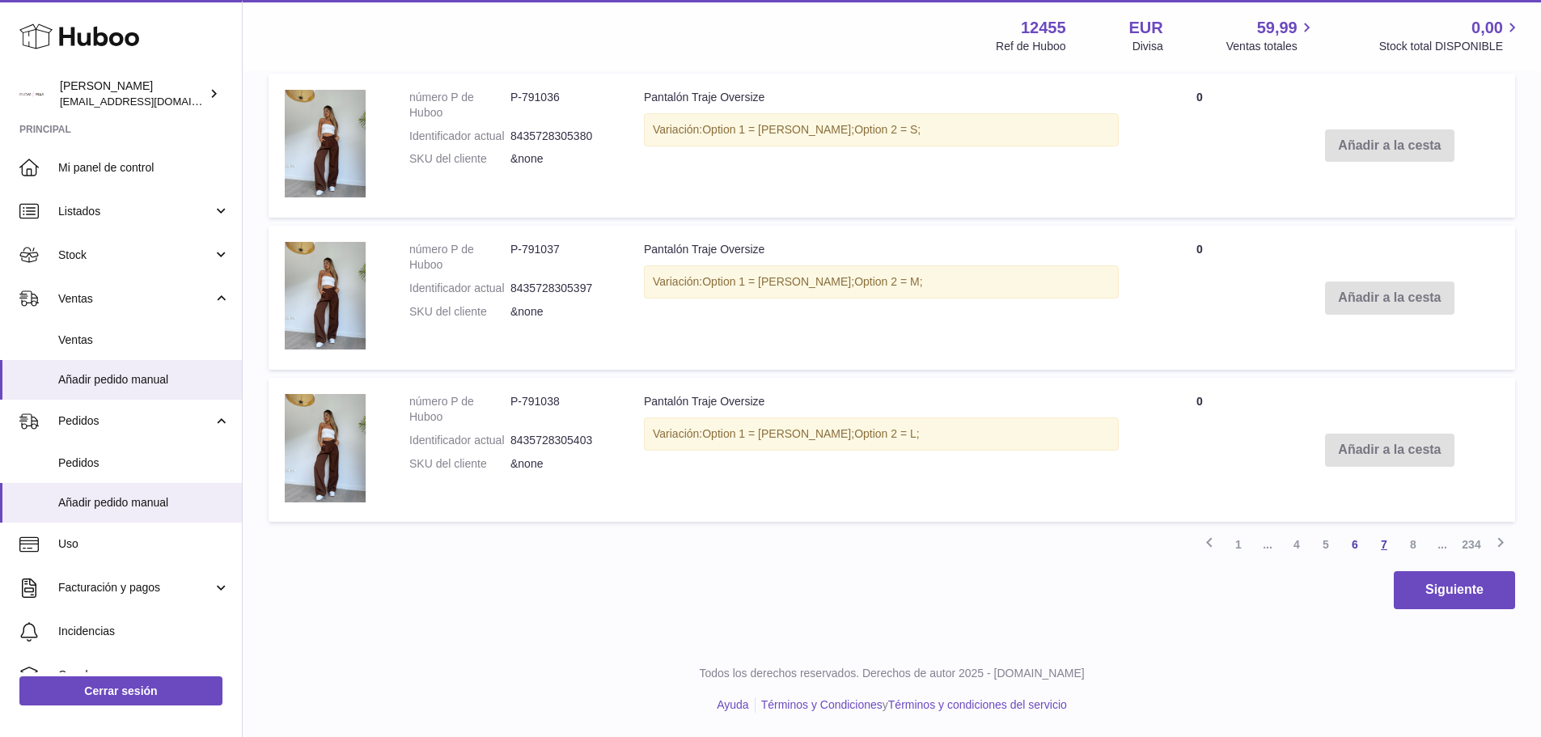
click at [1385, 546] on link "7" at bounding box center [1383, 544] width 29 height 29
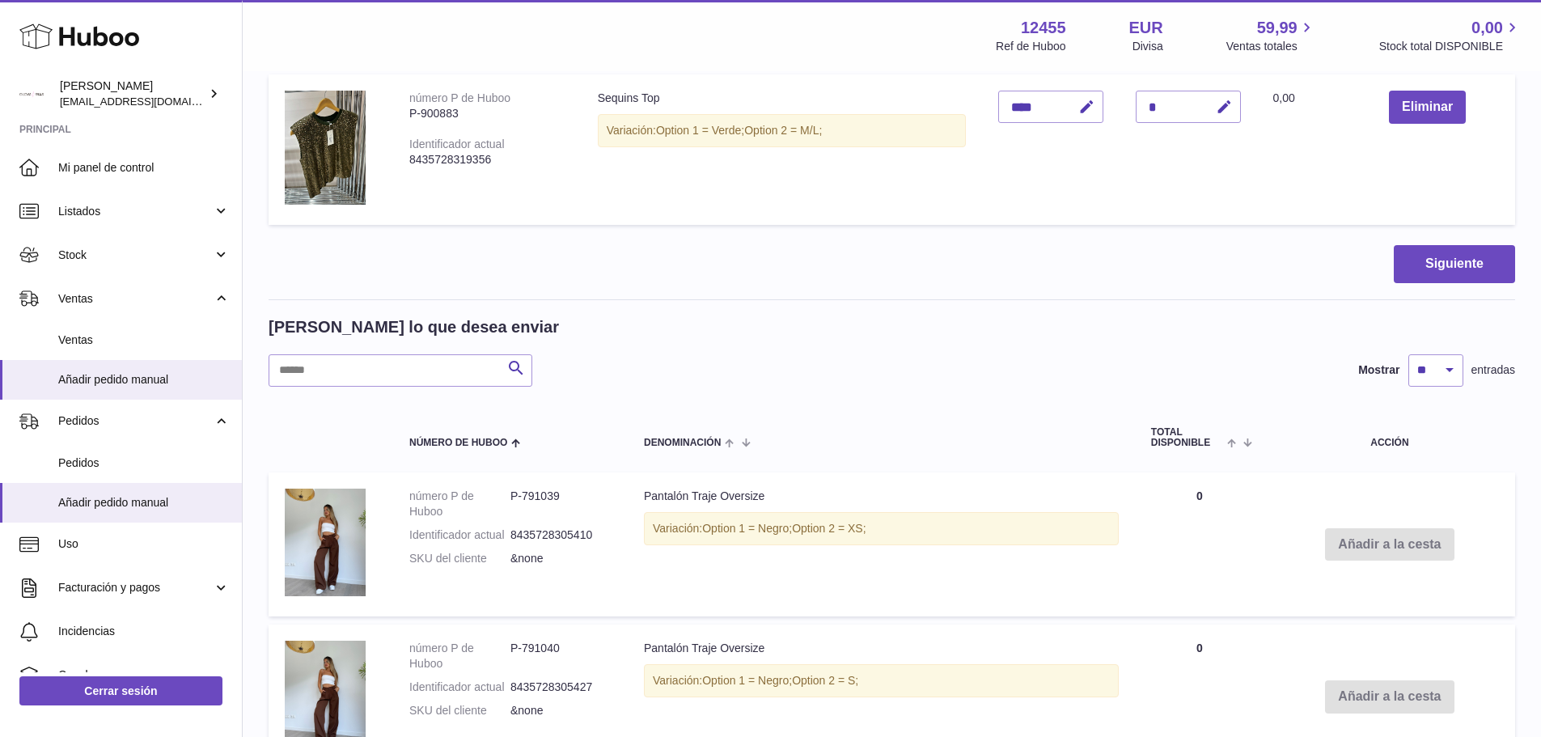
scroll to position [1037, 0]
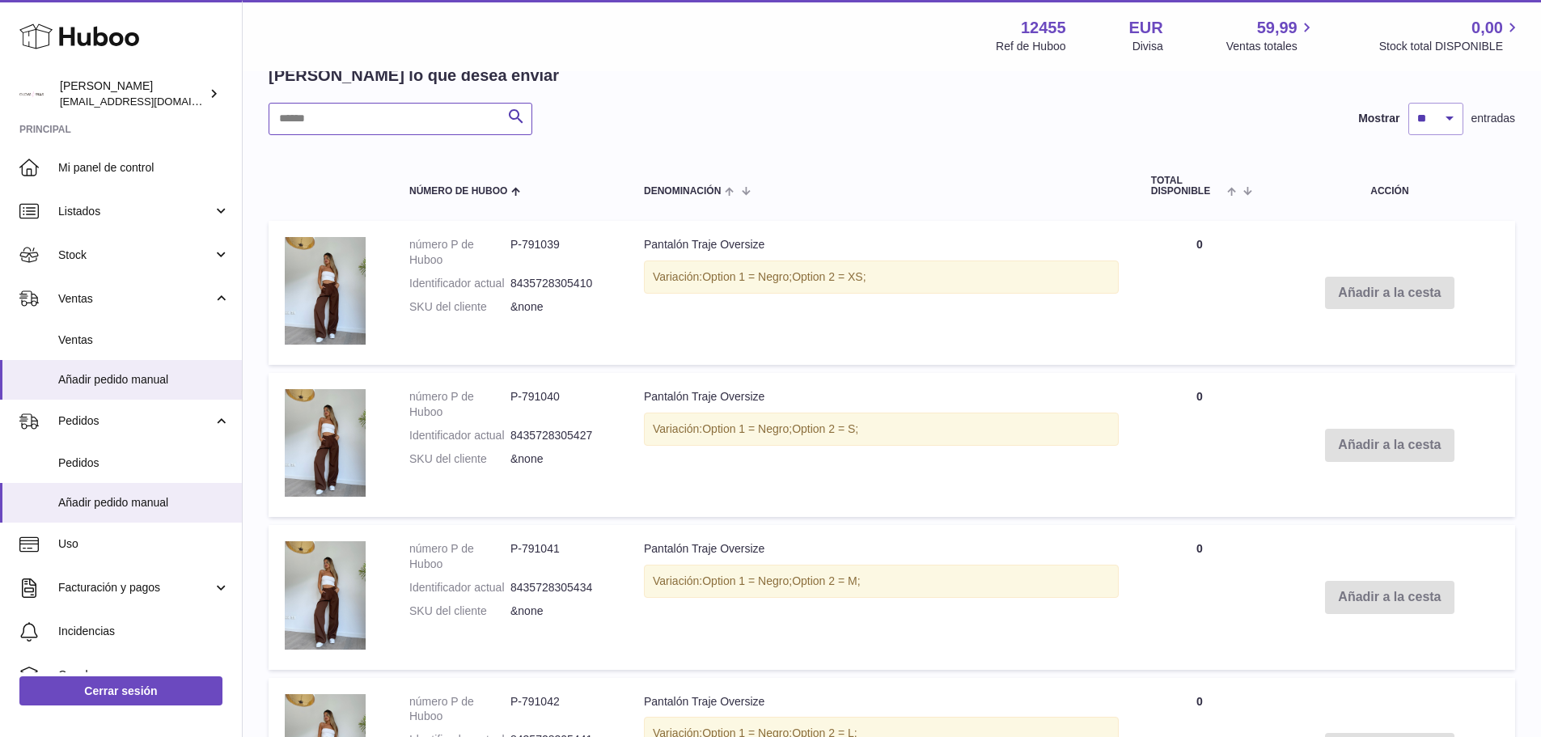
click at [308, 125] on input "text" at bounding box center [400, 119] width 264 height 32
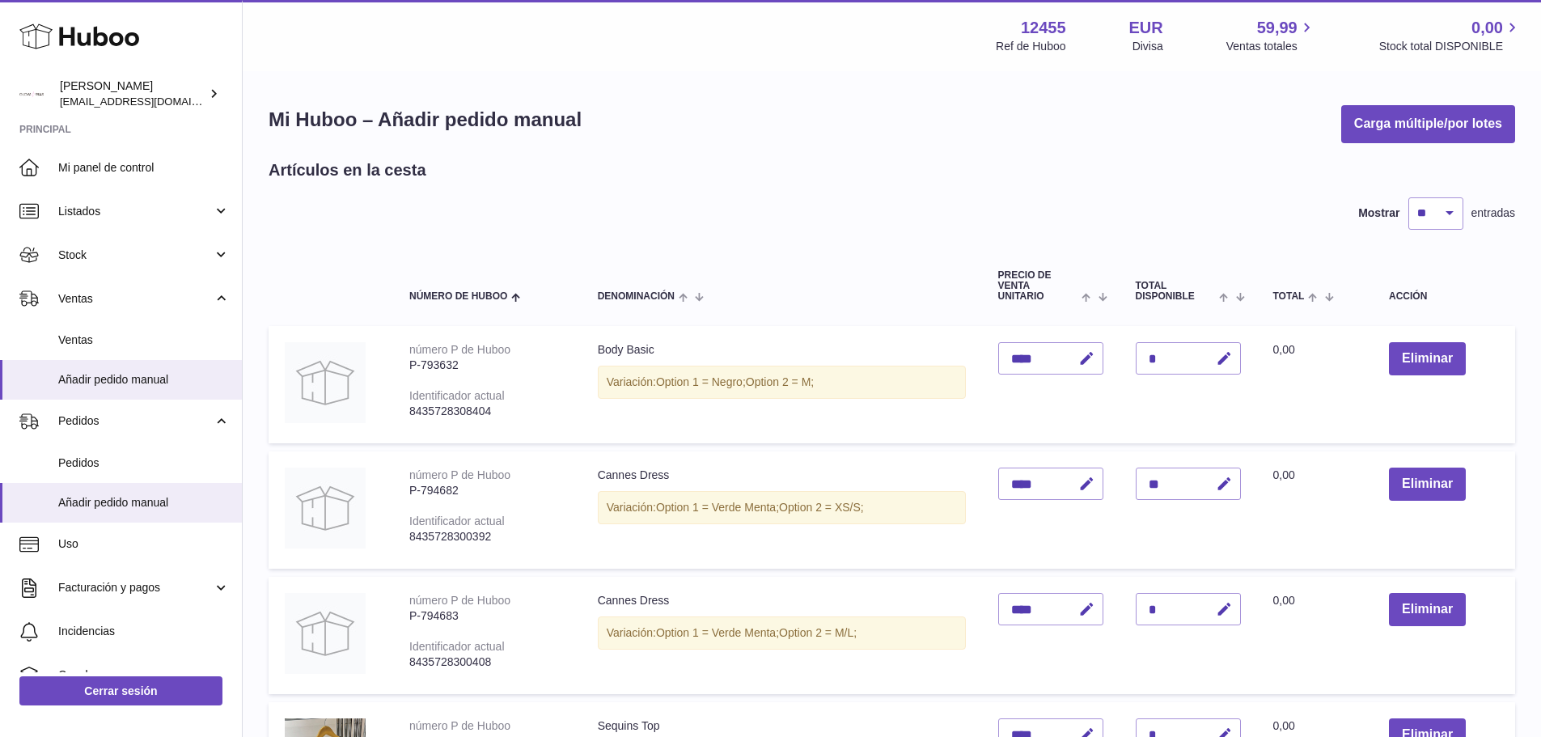
scroll to position [425, 0]
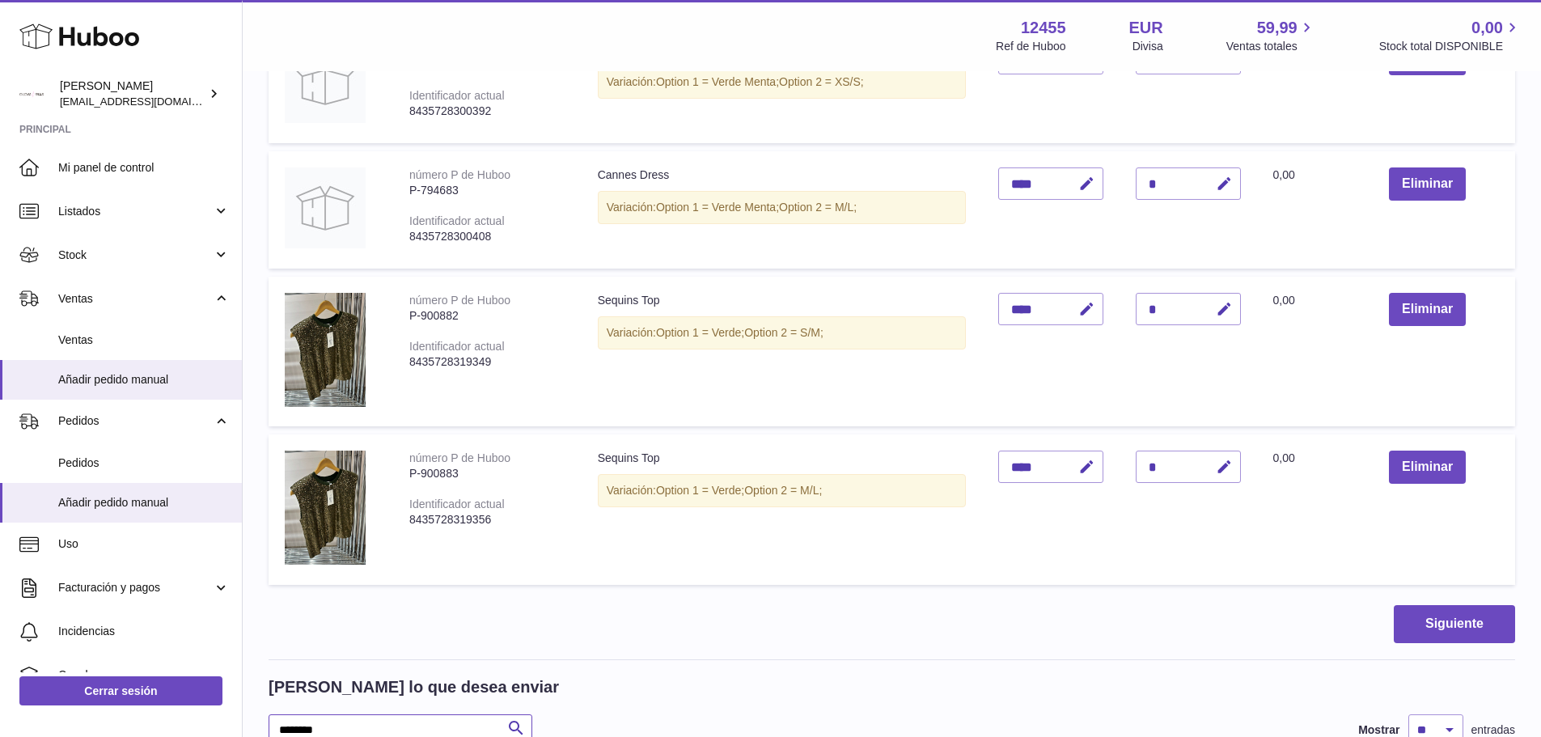
type input "******"
